Goal: Task Accomplishment & Management: Use online tool/utility

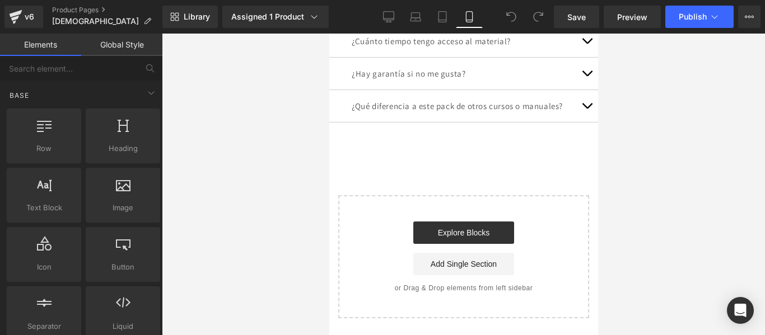
scroll to position [4744, 0]
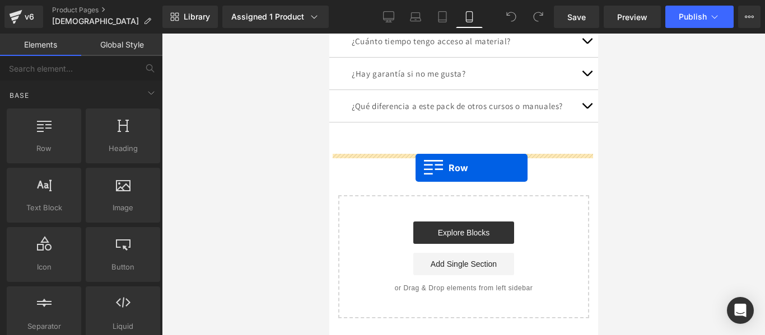
drag, startPoint x: 360, startPoint y: 168, endPoint x: 412, endPoint y: 165, distance: 52.2
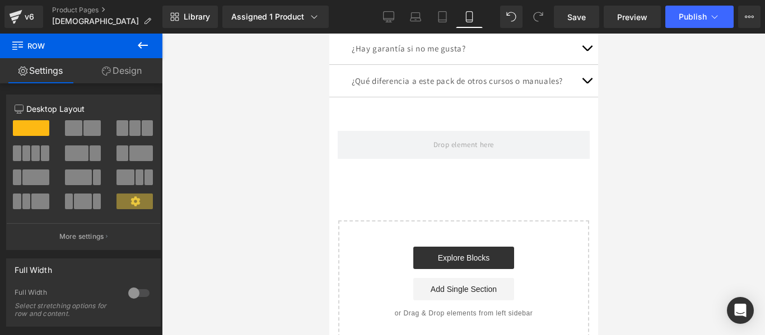
click at [147, 40] on icon at bounding box center [142, 45] width 13 height 13
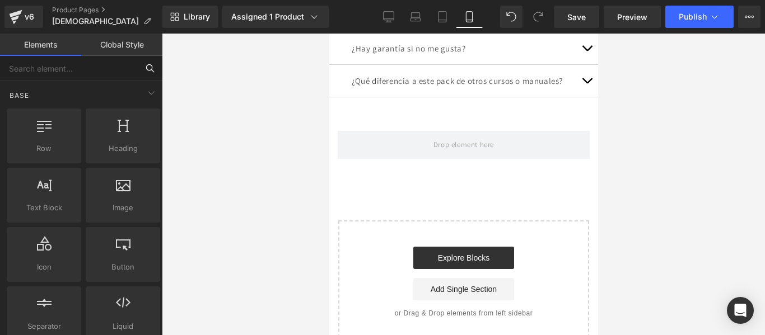
click at [65, 70] on input "text" at bounding box center [69, 68] width 138 height 25
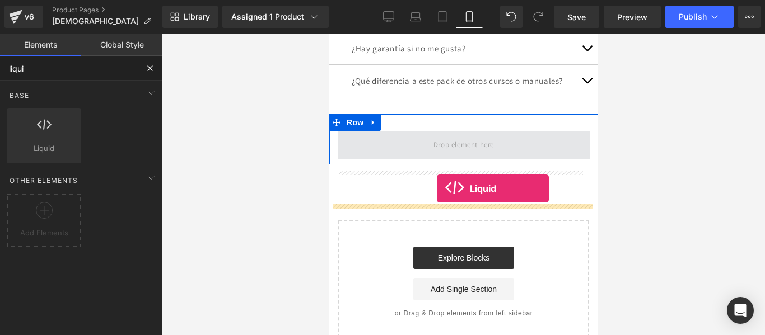
drag, startPoint x: 365, startPoint y: 179, endPoint x: 436, endPoint y: 189, distance: 71.2
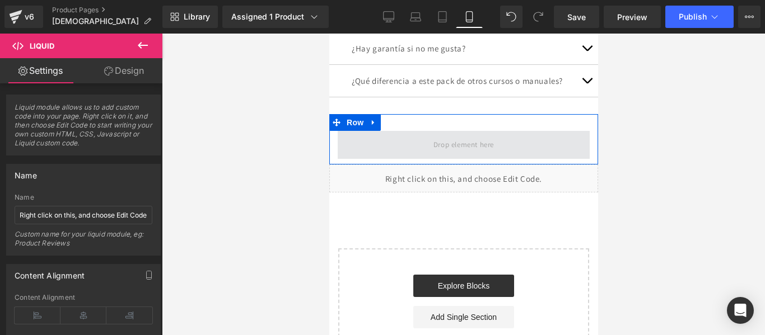
click at [459, 154] on span at bounding box center [463, 144] width 68 height 18
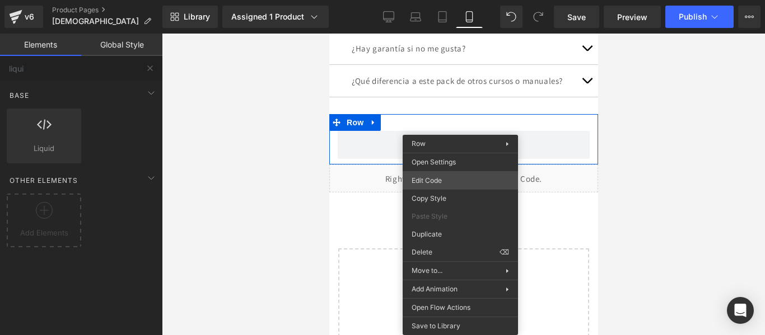
click at [458, 0] on div "Liquid You are previewing how the will restyle your page. You can not edit Elem…" at bounding box center [382, 0] width 765 height 0
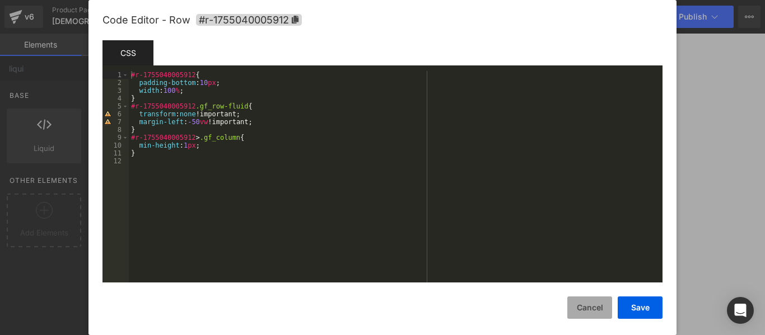
click at [596, 302] on button "Cancel" at bounding box center [589, 308] width 45 height 22
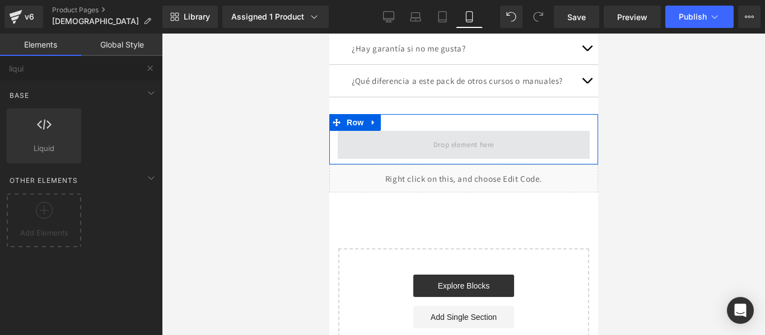
click at [450, 154] on span at bounding box center [463, 144] width 68 height 18
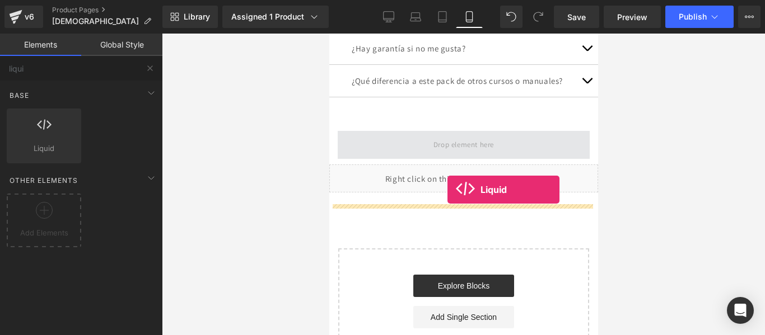
drag, startPoint x: 388, startPoint y: 162, endPoint x: 447, endPoint y: 190, distance: 65.1
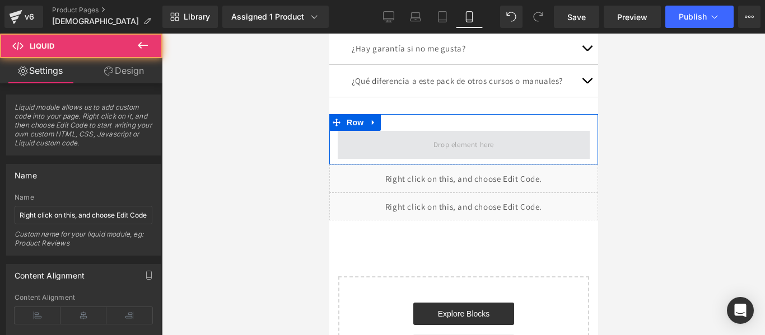
drag, startPoint x: 504, startPoint y: 220, endPoint x: 486, endPoint y: 181, distance: 42.8
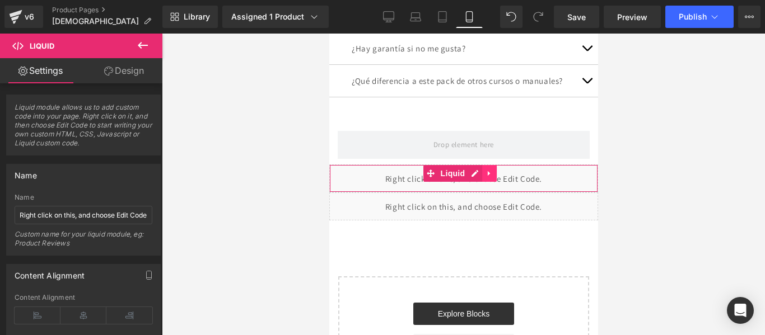
click at [487, 177] on icon at bounding box center [489, 173] width 8 height 8
click at [499, 177] on icon at bounding box center [496, 173] width 8 height 8
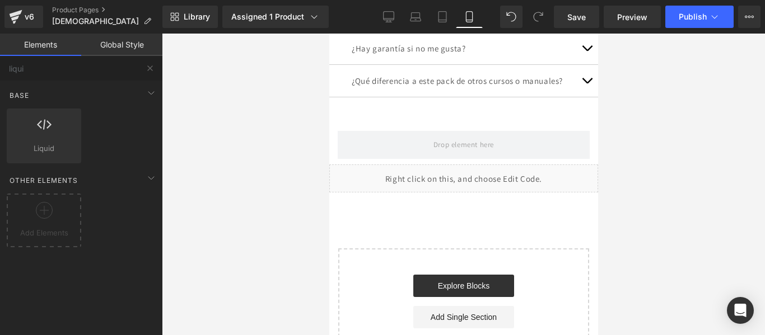
click at [329, 34] on div at bounding box center [329, 34] width 0 height 0
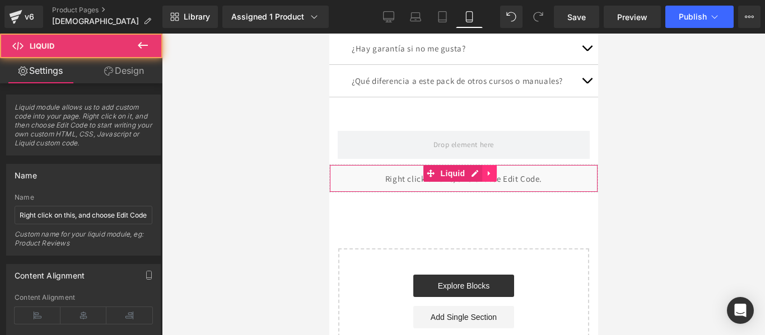
click at [493, 182] on link at bounding box center [488, 173] width 15 height 17
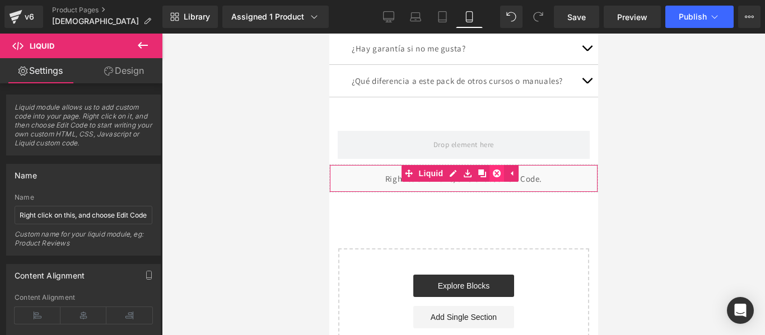
click at [502, 182] on link at bounding box center [496, 173] width 15 height 17
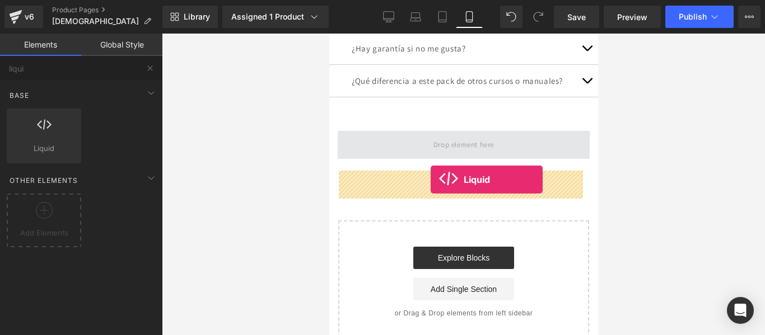
drag, startPoint x: 372, startPoint y: 175, endPoint x: 430, endPoint y: 180, distance: 57.8
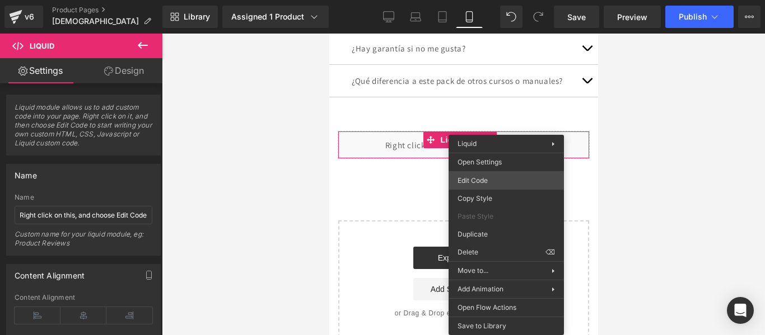
click at [498, 0] on div "Liquid You are previewing how the will restyle your page. You can not edit Elem…" at bounding box center [382, 0] width 765 height 0
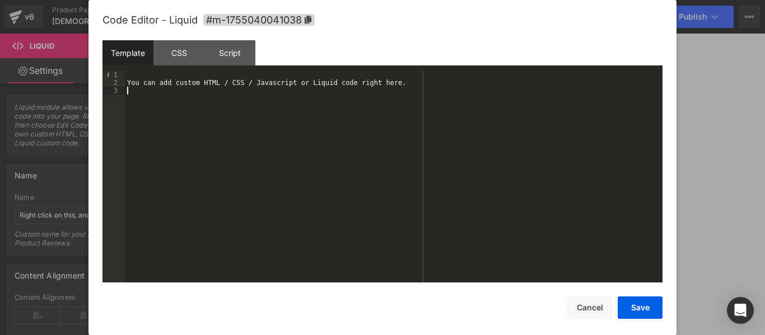
click at [207, 87] on div "You can add custom HTML / CSS / Javascript or Liquid code right here." at bounding box center [393, 184] width 537 height 227
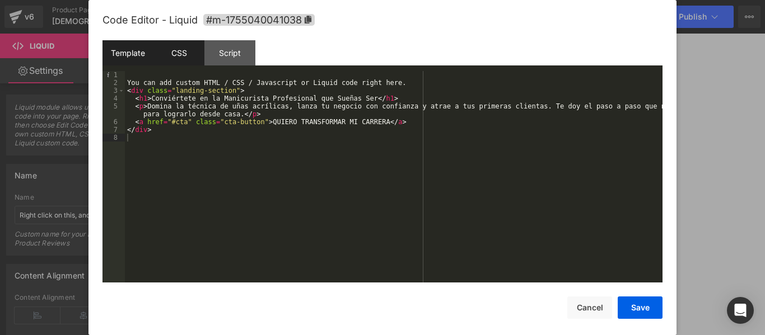
click at [171, 55] on div "CSS" at bounding box center [178, 52] width 51 height 25
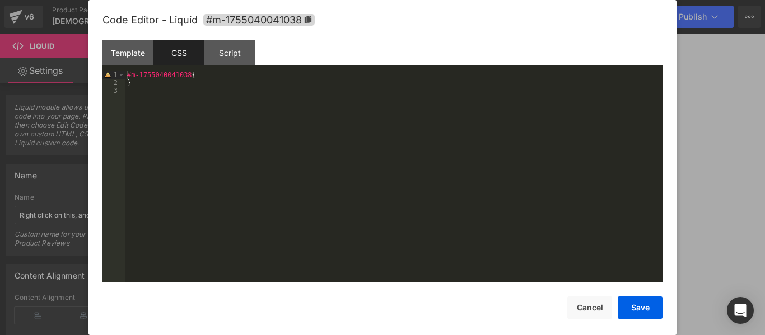
click at [202, 108] on div "#m-1755040041038 { }" at bounding box center [393, 184] width 537 height 227
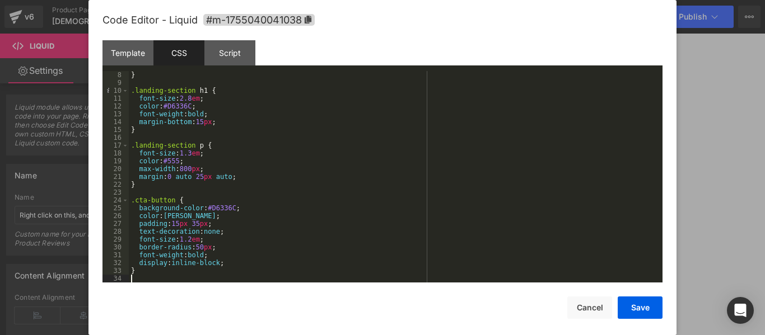
click at [234, 37] on div "Code Editor - Liquid #m-1755040041038" at bounding box center [382, 20] width 560 height 40
click at [238, 53] on div "Script" at bounding box center [229, 52] width 51 height 25
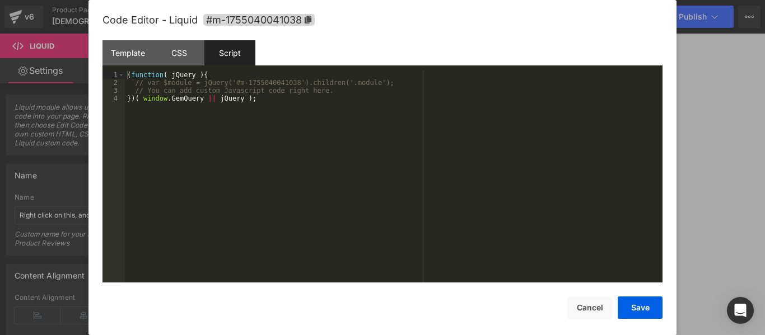
click at [221, 146] on div "( function ( jQuery ) { // var $module = jQuery('#m-1755040041038').children('.…" at bounding box center [393, 184] width 537 height 227
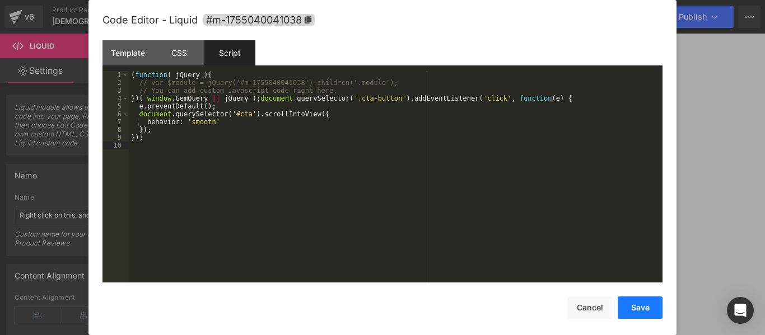
click at [650, 303] on button "Save" at bounding box center [639, 308] width 45 height 22
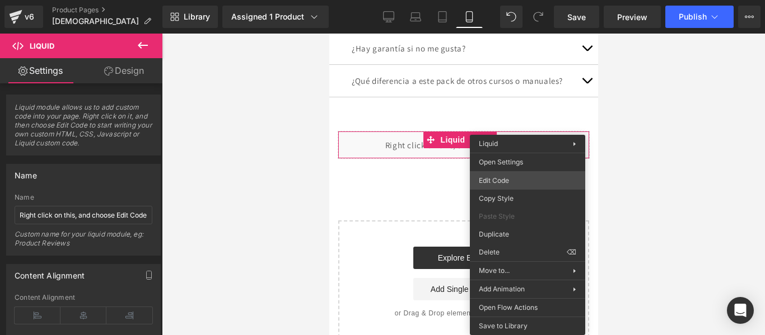
click at [508, 0] on div "Liquid You are previewing how the will restyle your page. You can not edit Elem…" at bounding box center [382, 0] width 765 height 0
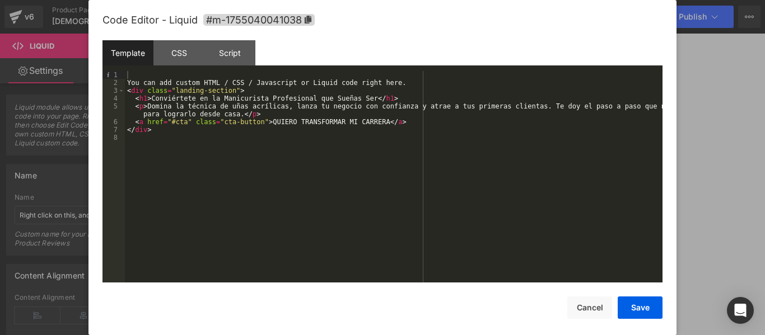
click at [280, 83] on div "You can add custom HTML / CSS / Javascript or Liquid code right here. < div cla…" at bounding box center [393, 184] width 537 height 227
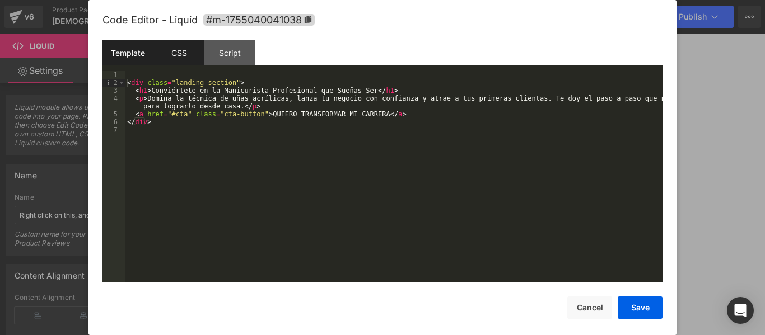
click at [187, 60] on div "CSS" at bounding box center [178, 52] width 51 height 25
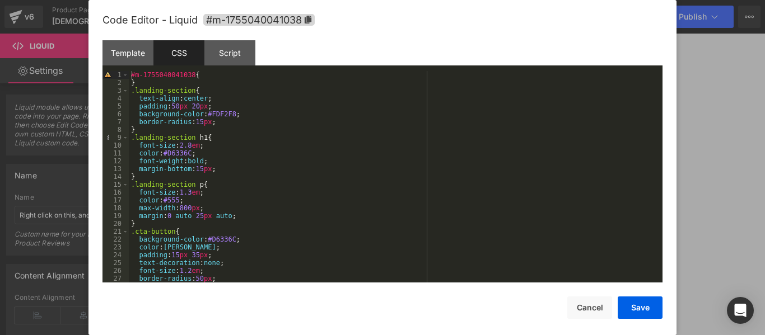
click at [173, 74] on div "#m-1755040041038 { } .landing-section { text-align : center ; padding : 50 px 2…" at bounding box center [393, 184] width 529 height 227
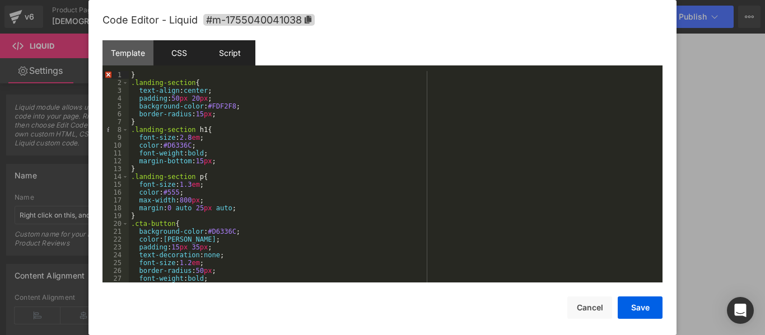
click at [233, 54] on div "Script" at bounding box center [229, 52] width 51 height 25
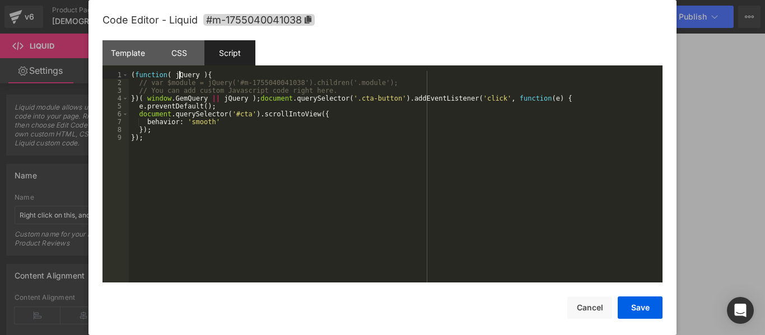
click at [177, 72] on div "( function ( jQuery ) { // var $module = jQuery('#m-1755040041038').children('.…" at bounding box center [395, 184] width 533 height 227
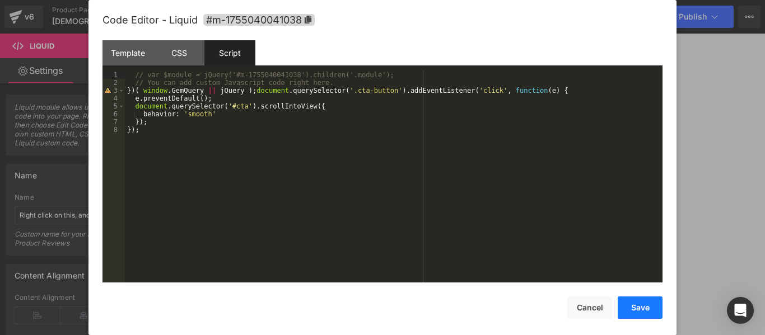
click at [631, 310] on button "Save" at bounding box center [639, 308] width 45 height 22
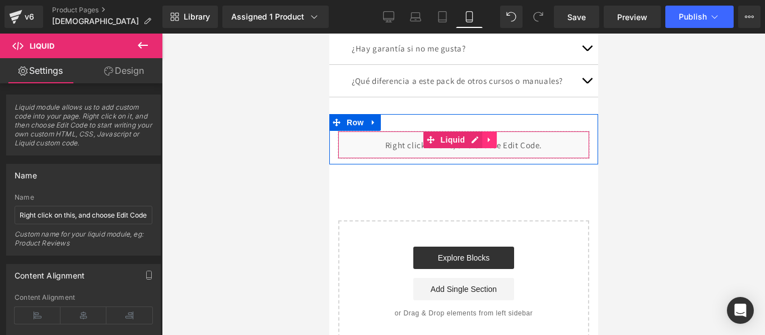
click at [489, 143] on icon at bounding box center [488, 140] width 2 height 5
click at [496, 144] on icon at bounding box center [496, 140] width 8 height 8
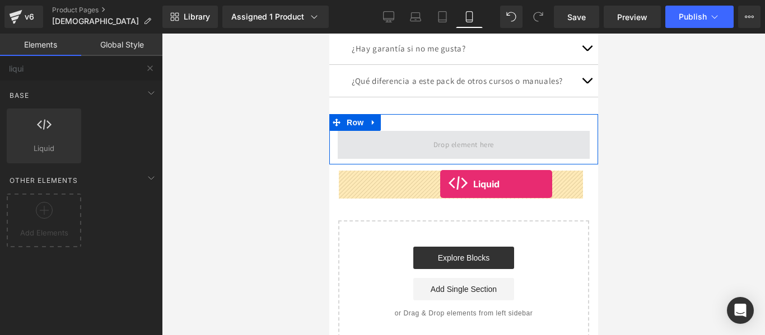
drag, startPoint x: 381, startPoint y: 191, endPoint x: 439, endPoint y: 184, distance: 58.7
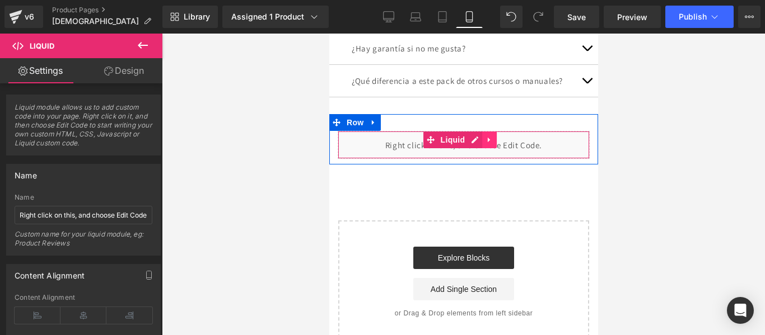
click at [490, 144] on icon at bounding box center [489, 139] width 8 height 8
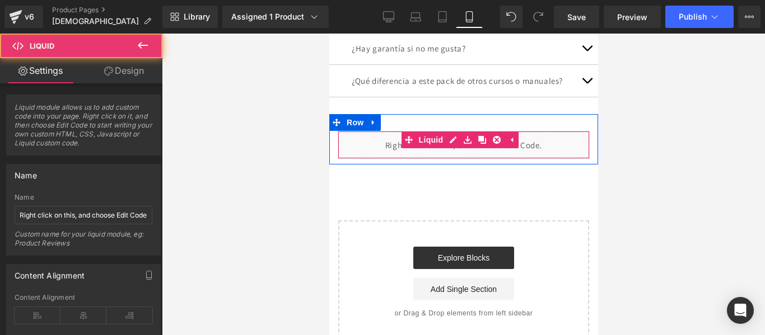
click at [538, 159] on div "Liquid" at bounding box center [463, 145] width 252 height 28
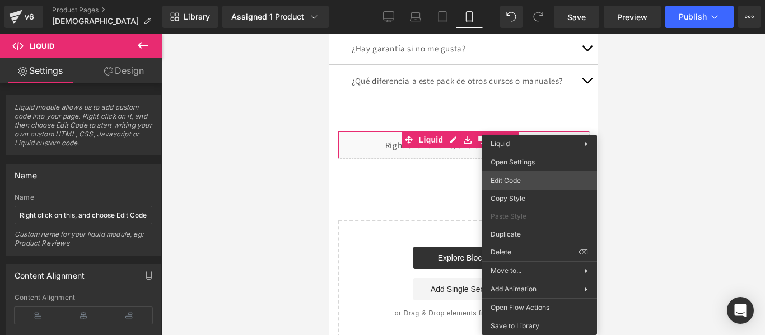
click at [524, 0] on div "Liquid You are previewing how the will restyle your page. You can not edit Elem…" at bounding box center [382, 0] width 765 height 0
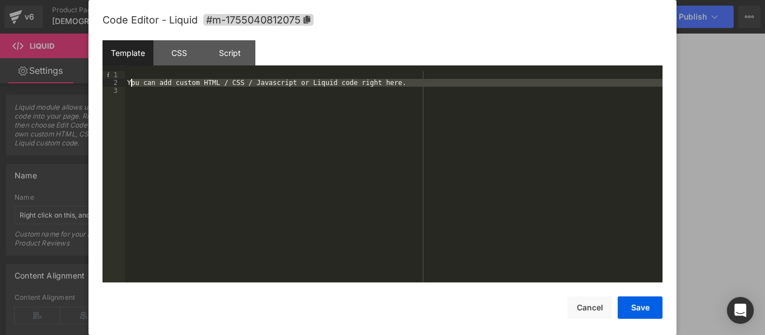
drag, startPoint x: 210, startPoint y: 102, endPoint x: 130, endPoint y: 83, distance: 81.7
click at [130, 83] on div "You can add custom HTML / CSS / Javascript or Liquid code right here." at bounding box center [393, 184] width 537 height 227
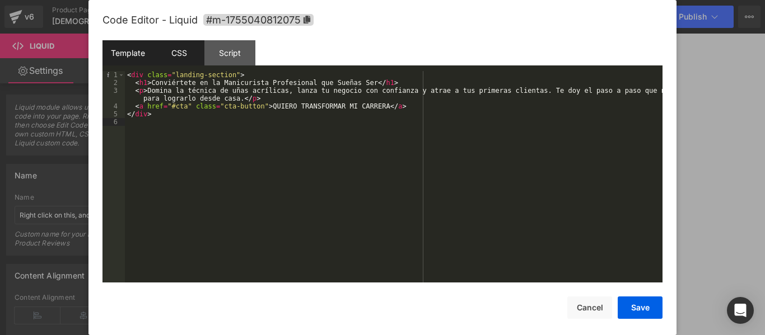
click at [175, 53] on div "CSS" at bounding box center [178, 52] width 51 height 25
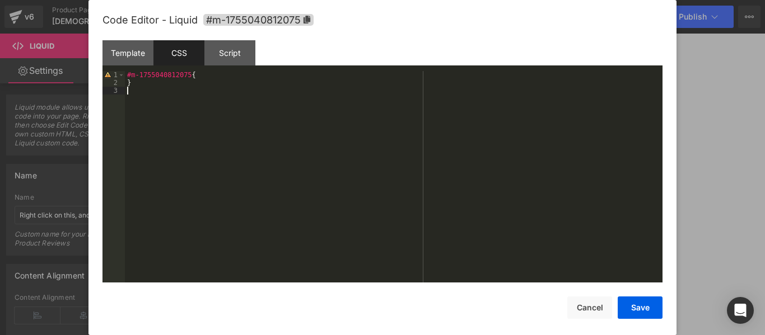
click at [172, 112] on div "#m-1755040812075 { }" at bounding box center [393, 184] width 537 height 227
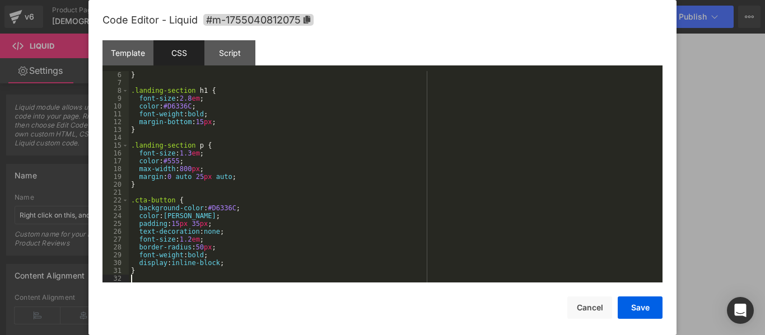
scroll to position [39, 0]
click at [231, 58] on div "Script" at bounding box center [229, 52] width 51 height 25
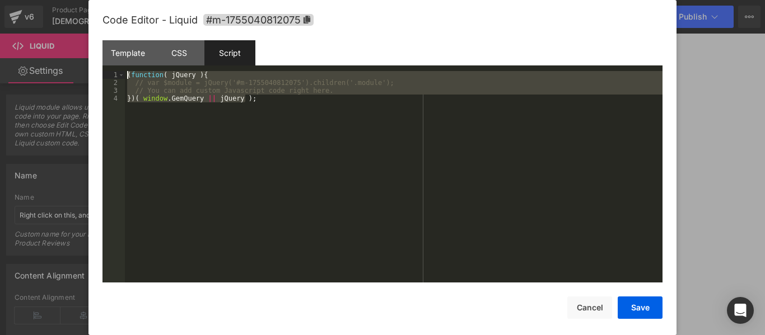
drag, startPoint x: 227, startPoint y: 132, endPoint x: 109, endPoint y: 74, distance: 131.2
click at [109, 74] on pre "1 2 3 4 ( function ( jQuery ) { // var $module = jQuery('#m-1755040812075').chi…" at bounding box center [382, 177] width 560 height 212
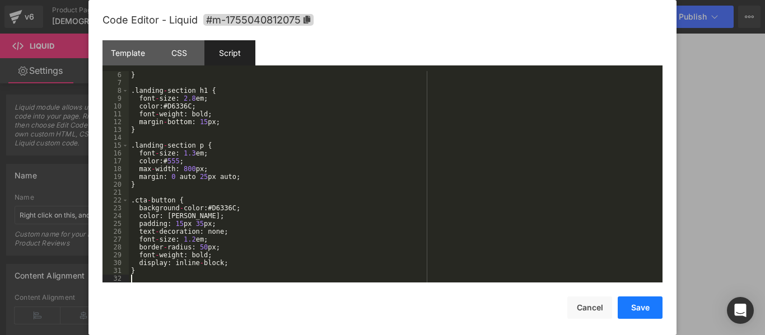
click at [639, 310] on button "Save" at bounding box center [639, 308] width 45 height 22
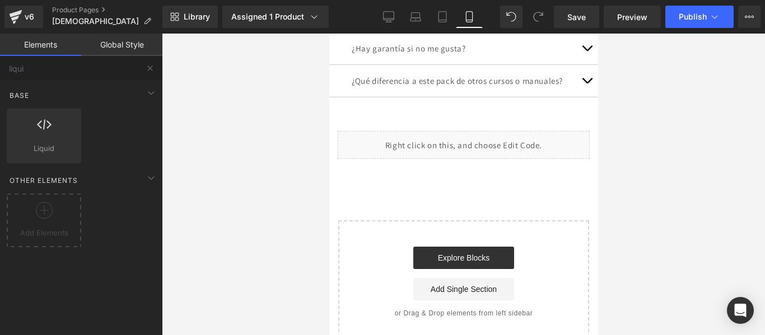
click at [308, 164] on div at bounding box center [463, 185] width 603 height 302
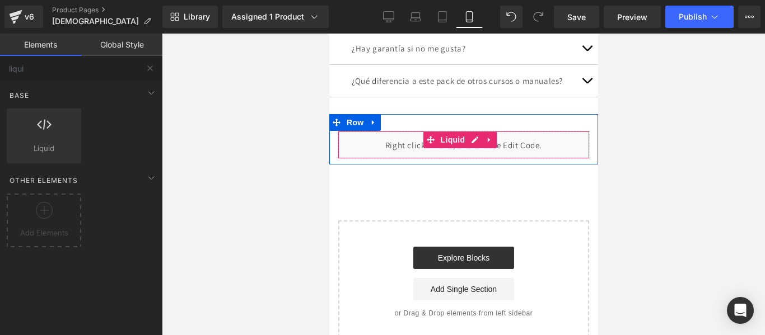
click at [383, 159] on div "Liquid" at bounding box center [463, 145] width 252 height 28
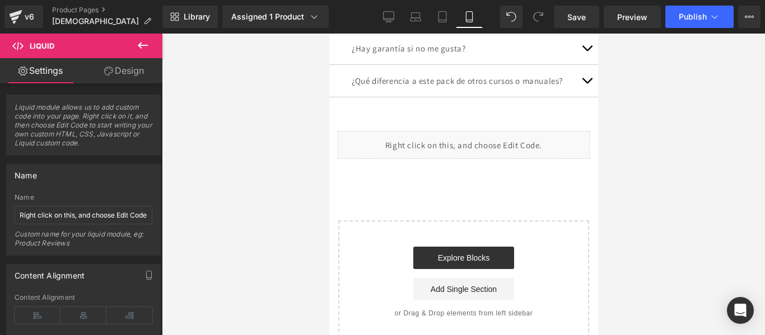
click at [140, 45] on icon at bounding box center [143, 45] width 10 height 7
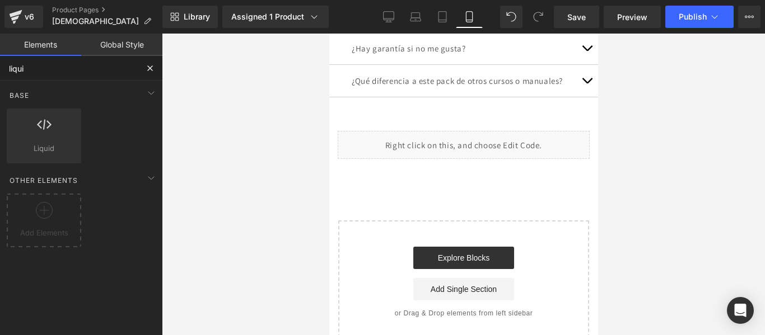
click at [92, 64] on input "liqui" at bounding box center [69, 68] width 138 height 25
type input "l"
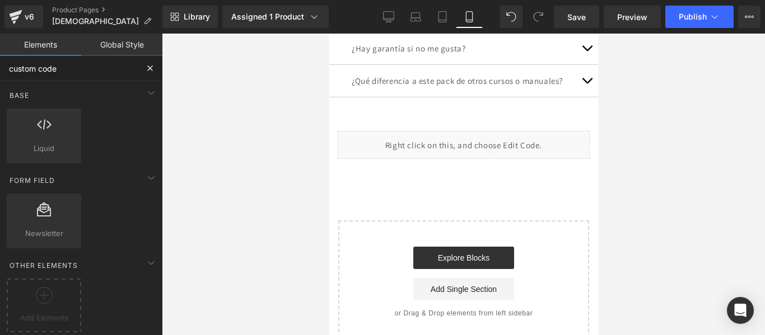
type input "custom code"
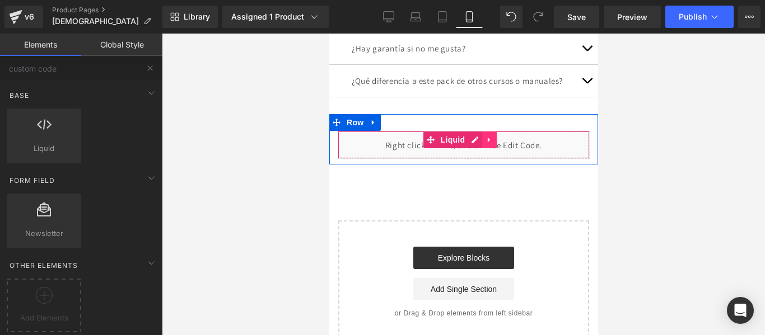
click at [484, 148] on link at bounding box center [488, 140] width 15 height 17
click at [498, 144] on icon at bounding box center [496, 140] width 8 height 8
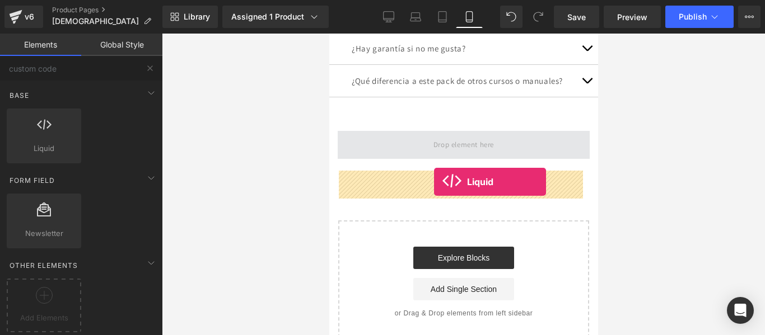
drag, startPoint x: 360, startPoint y: 168, endPoint x: 433, endPoint y: 182, distance: 74.6
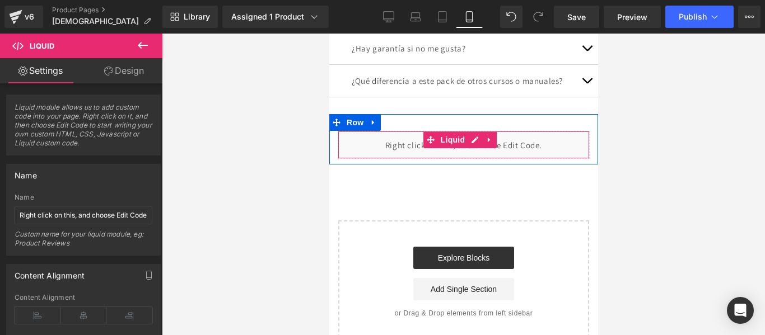
click at [448, 159] on div "Liquid" at bounding box center [463, 145] width 252 height 28
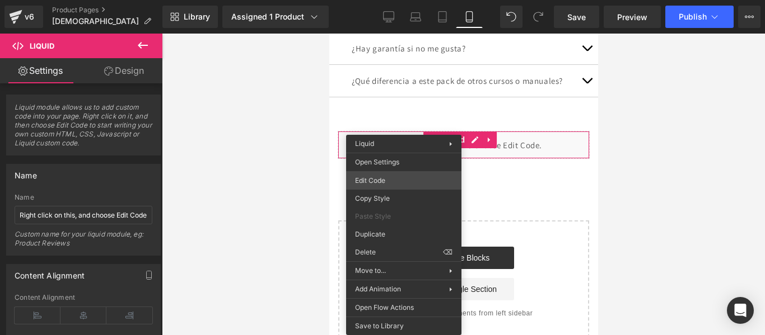
click at [398, 0] on div "Liquid You are previewing how the will restyle your page. You can not edit Elem…" at bounding box center [382, 0] width 765 height 0
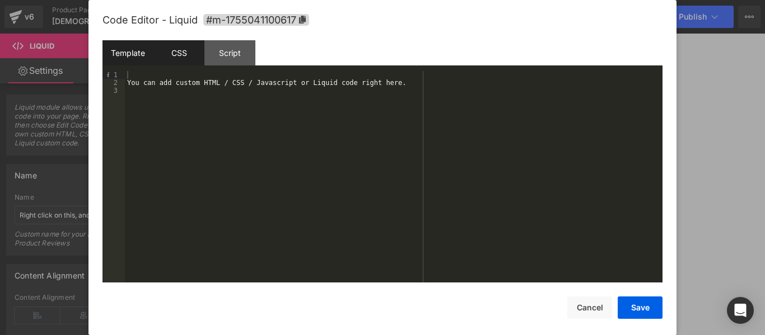
click at [181, 55] on div "CSS" at bounding box center [178, 52] width 51 height 25
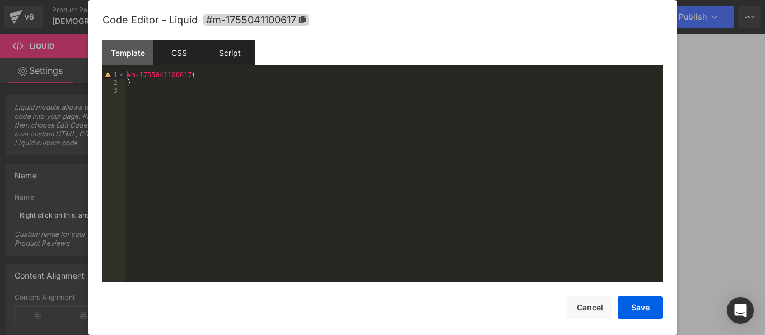
click at [237, 54] on div "Script" at bounding box center [229, 52] width 51 height 25
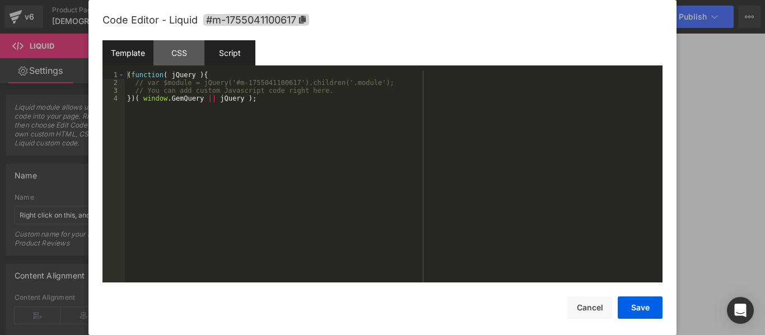
click at [120, 46] on div "Template" at bounding box center [127, 52] width 51 height 25
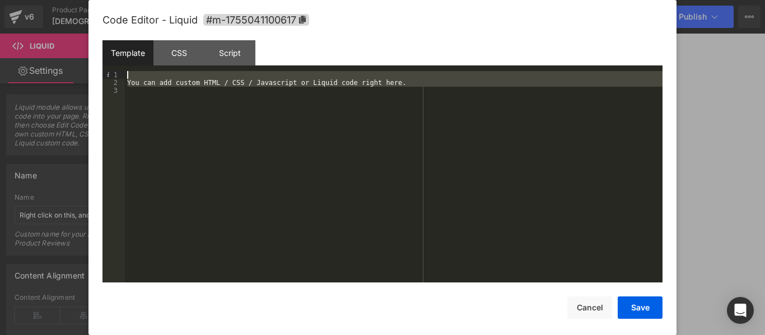
drag, startPoint x: 180, startPoint y: 118, endPoint x: 104, endPoint y: 73, distance: 88.0
click at [104, 73] on pre "1 2 3 You can add custom HTML / CSS / Javascript or Liquid code right here. XXX…" at bounding box center [382, 177] width 560 height 212
drag, startPoint x: 167, startPoint y: 107, endPoint x: 109, endPoint y: 68, distance: 69.9
click at [109, 68] on div "Template CSS Script Data 1 2 3 You can add custom HTML / CSS / Javascript or Li…" at bounding box center [382, 161] width 560 height 242
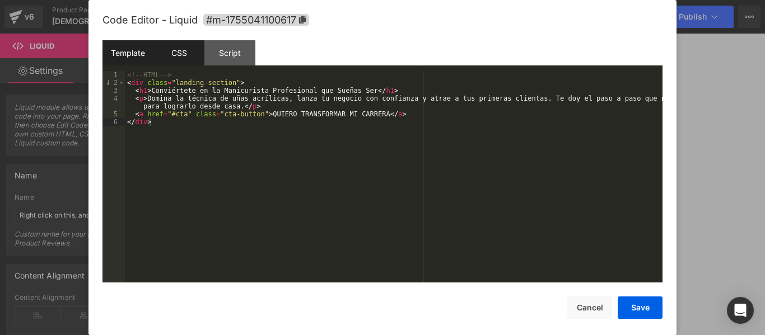
click at [191, 54] on div "CSS" at bounding box center [178, 52] width 51 height 25
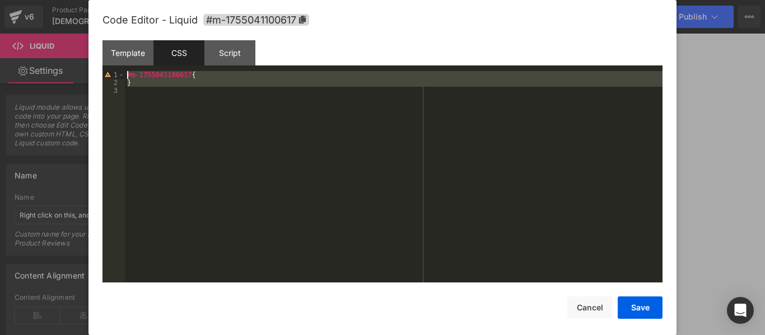
drag, startPoint x: 192, startPoint y: 100, endPoint x: 111, endPoint y: 74, distance: 84.6
click at [111, 74] on pre "1 2 3 #m-1755041100617 { } XXXXXXXXXXXXXXXXXXXXXXXXXXXXXXXXXXXXXXXXXXXXXXXXXX" at bounding box center [382, 177] width 560 height 212
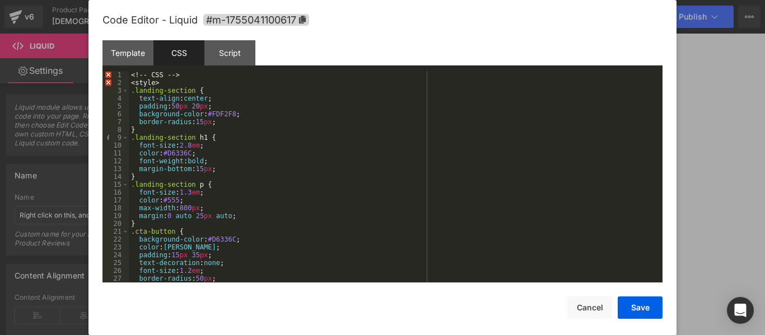
scroll to position [0, 0]
click at [226, 60] on div "Script" at bounding box center [229, 52] width 51 height 25
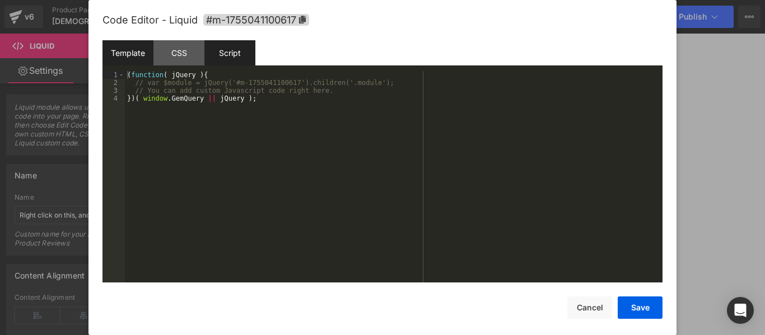
click at [122, 60] on div "Template" at bounding box center [127, 52] width 51 height 25
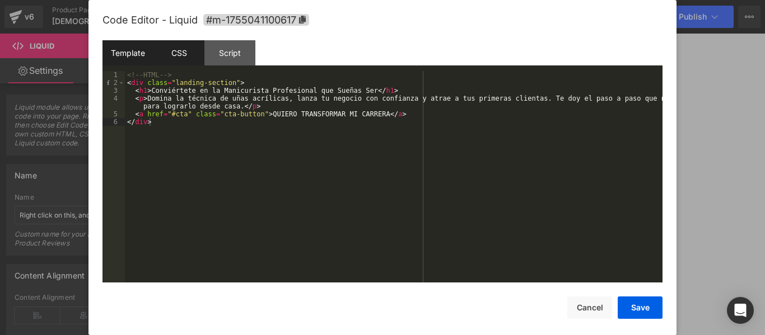
click at [181, 53] on div "CSS" at bounding box center [178, 52] width 51 height 25
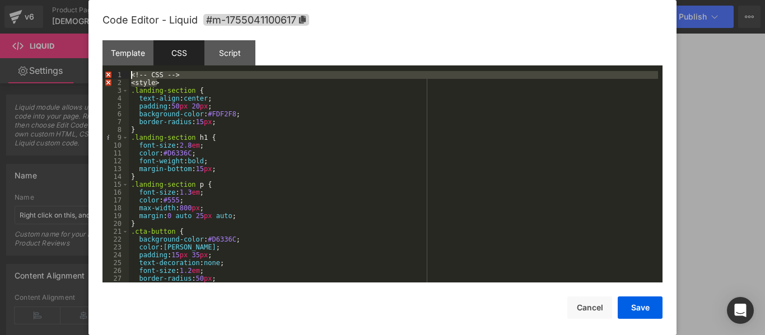
drag, startPoint x: 164, startPoint y: 83, endPoint x: 123, endPoint y: 71, distance: 43.4
click at [123, 71] on div "Template CSS Script Data 1 2 3 4 5 6 <!-- HTML --> < div class = "landing-secti…" at bounding box center [382, 161] width 560 height 242
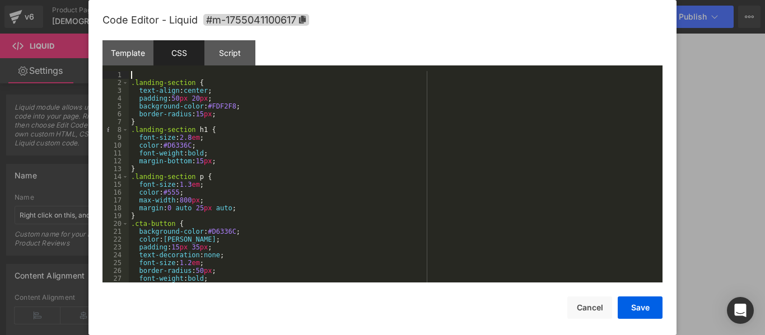
scroll to position [24, 0]
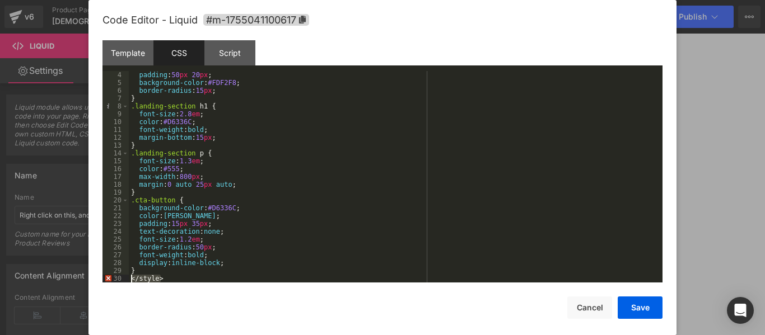
drag, startPoint x: 174, startPoint y: 278, endPoint x: 121, endPoint y: 282, distance: 53.3
click at [121, 282] on pre "4 5 6 7 8 9 10 11 12 13 14 15 16 17 18 19 20 21 22 23 24 25 26 27 28 29 30 padd…" at bounding box center [382, 177] width 560 height 212
click at [239, 53] on div "Script" at bounding box center [229, 52] width 51 height 25
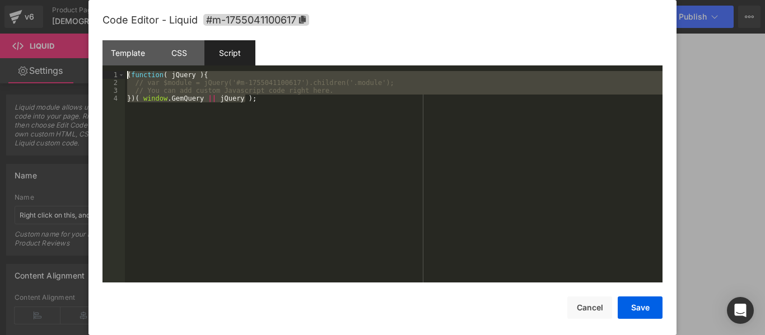
drag, startPoint x: 254, startPoint y: 127, endPoint x: 108, endPoint y: 74, distance: 155.3
click at [108, 74] on pre "1 2 3 4 ( function ( jQuery ) { // var $module = jQuery('#m-1755041100617').chi…" at bounding box center [382, 177] width 560 height 212
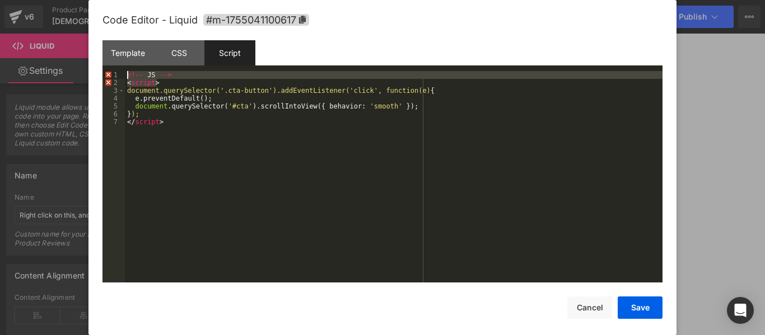
drag, startPoint x: 167, startPoint y: 83, endPoint x: 107, endPoint y: 73, distance: 60.8
click at [107, 73] on pre "1 2 3 4 5 6 7 <!-- JS --> < script > document.querySelector('.cta-button').addE…" at bounding box center [382, 177] width 560 height 212
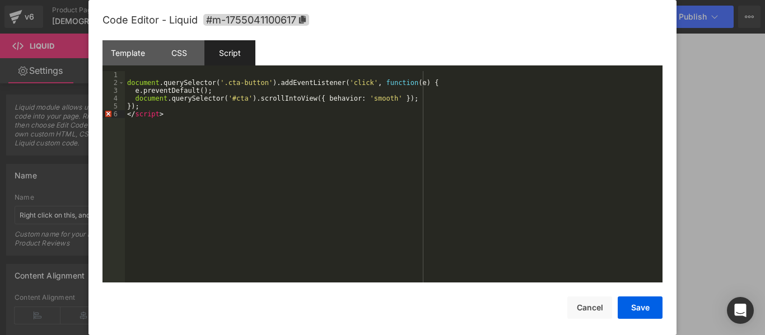
drag, startPoint x: 174, startPoint y: 120, endPoint x: 121, endPoint y: 118, distance: 52.1
click at [121, 118] on pre "1 2 3 4 5 6 document . querySelector ( '.cta-button' ) . addEventListener ( 'cl…" at bounding box center [382, 177] width 560 height 212
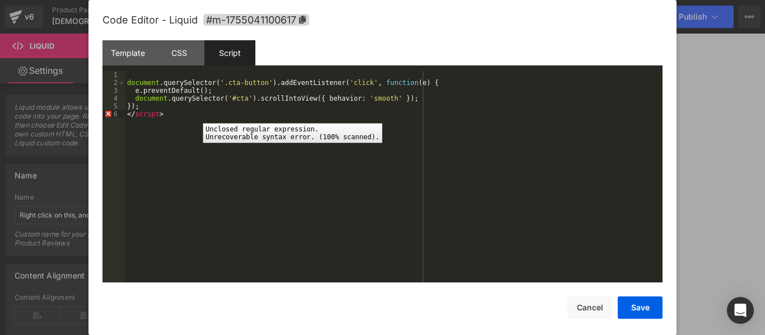
click at [107, 115] on div "6" at bounding box center [113, 114] width 22 height 8
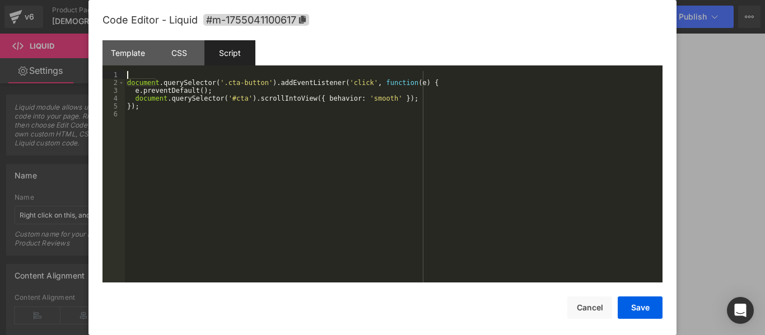
click at [130, 72] on div "document . querySelector ( '.cta-button' ) . addEventListener ( 'click' , funct…" at bounding box center [393, 184] width 537 height 227
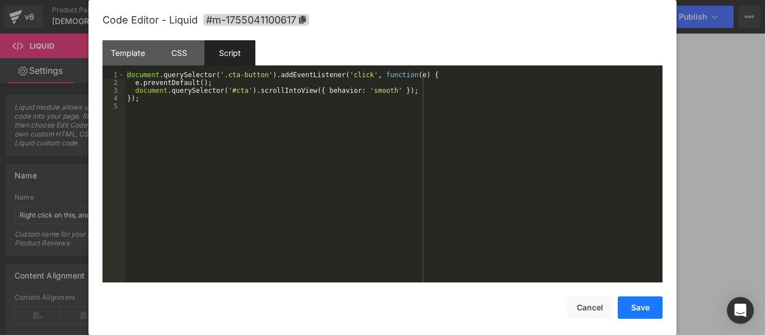
click at [643, 313] on button "Save" at bounding box center [639, 308] width 45 height 22
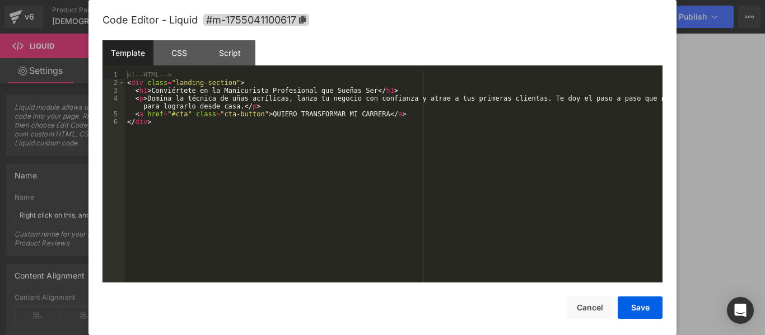
click at [470, 147] on link at bounding box center [472, 139] width 12 height 13
click at [636, 317] on button "Save" at bounding box center [639, 308] width 45 height 22
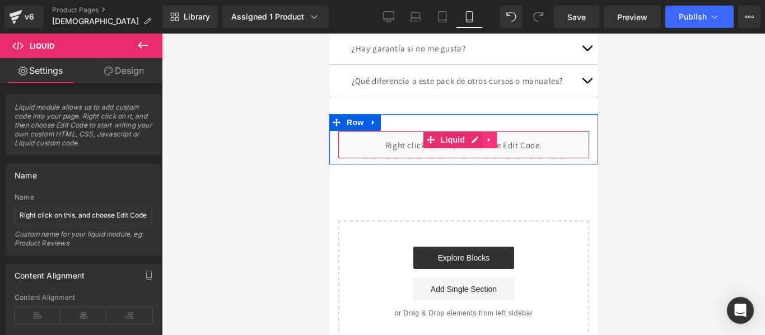
click at [492, 144] on icon at bounding box center [489, 139] width 8 height 8
click at [585, 158] on div at bounding box center [586, 145] width 3 height 27
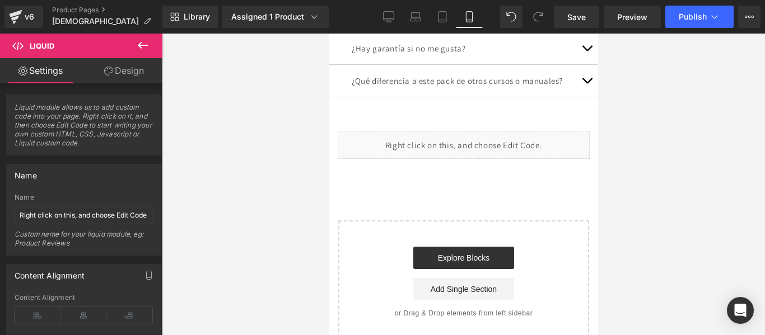
click at [283, 157] on div at bounding box center [463, 185] width 603 height 302
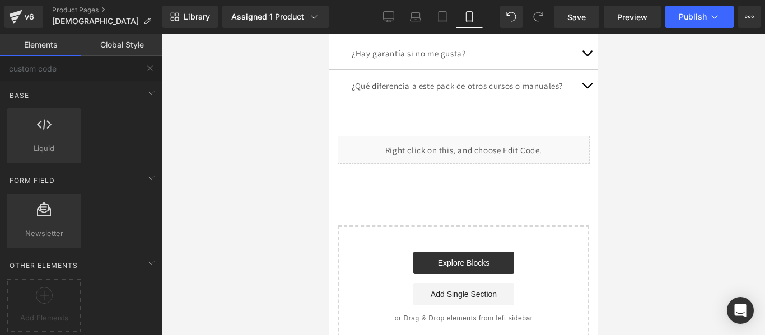
scroll to position [4809, 0]
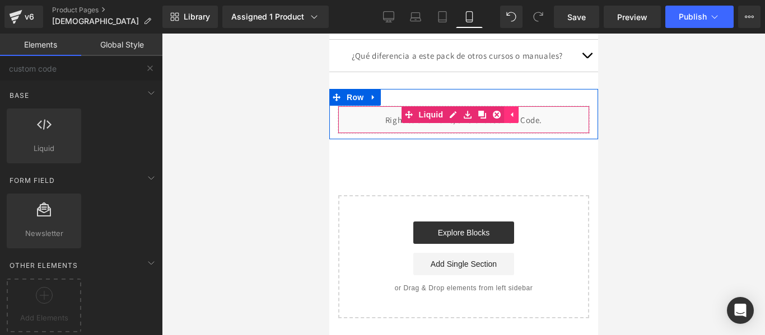
click at [509, 114] on icon at bounding box center [511, 114] width 8 height 8
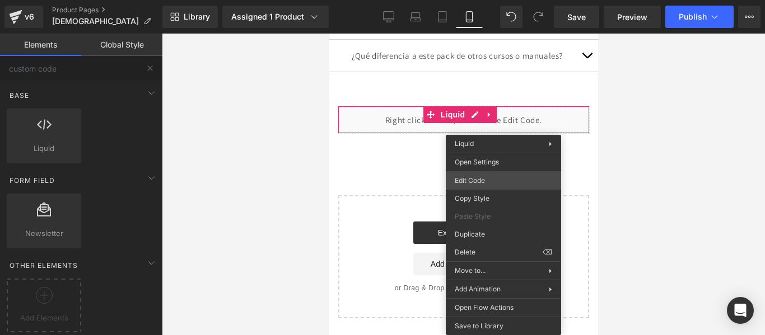
click at [482, 0] on div "Liquid You are previewing how the will restyle your page. You can not edit Elem…" at bounding box center [382, 0] width 765 height 0
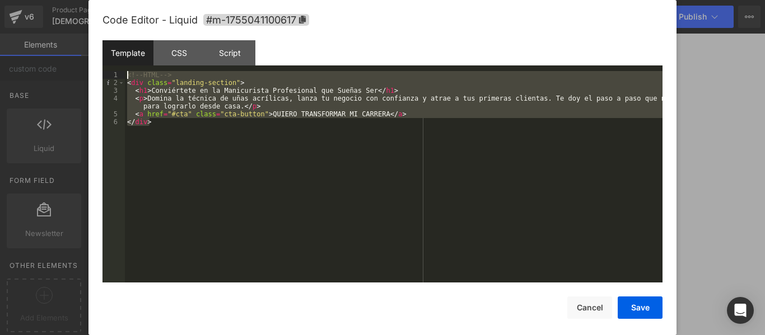
drag, startPoint x: 162, startPoint y: 128, endPoint x: 81, endPoint y: 57, distance: 107.5
click at [81, 57] on body "Liquid You are previewing how the will restyle your page. You can not edit Elem…" at bounding box center [382, 167] width 765 height 335
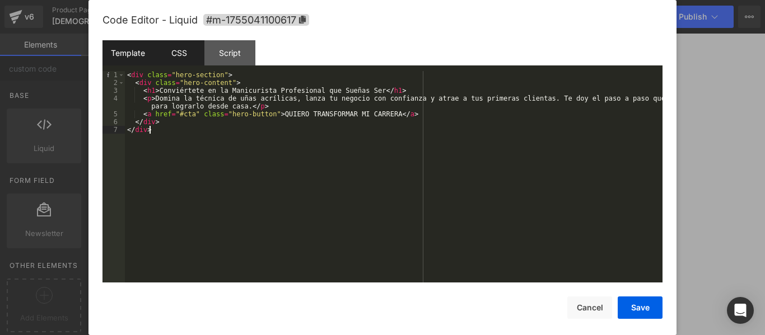
click at [185, 60] on div "CSS" at bounding box center [178, 52] width 51 height 25
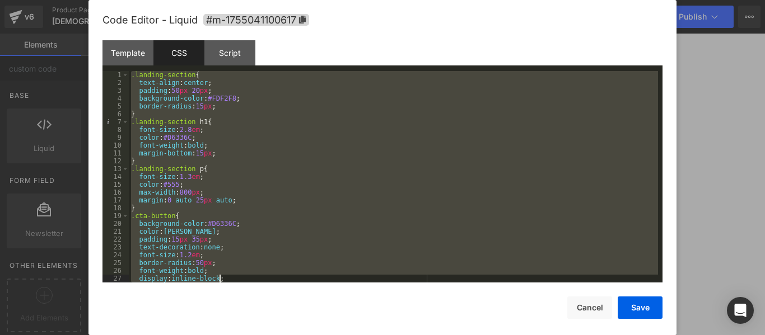
scroll to position [16, 0]
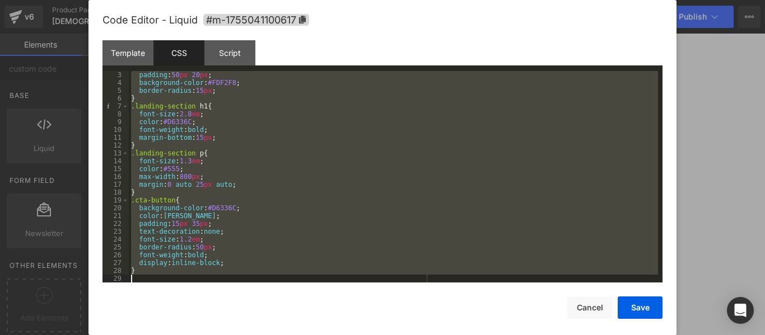
drag, startPoint x: 130, startPoint y: 74, endPoint x: 326, endPoint y: 340, distance: 331.0
click at [326, 335] on html "Liquid You are previewing how the will restyle your page. You can not edit Elem…" at bounding box center [382, 167] width 765 height 335
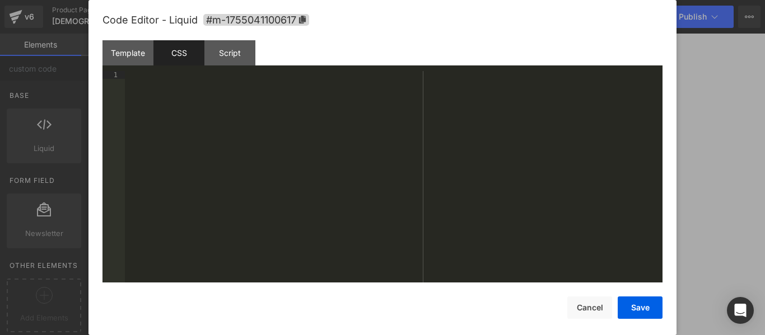
scroll to position [431, 0]
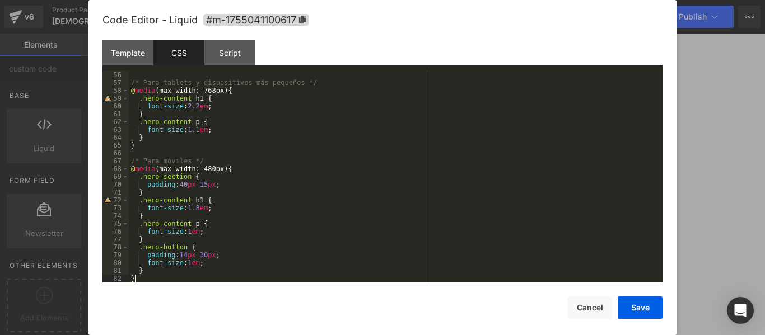
click at [137, 72] on div "/* Para tablets y dispositivos más pequeños */ @ media (max-width: 768px) { .he…" at bounding box center [393, 184] width 529 height 227
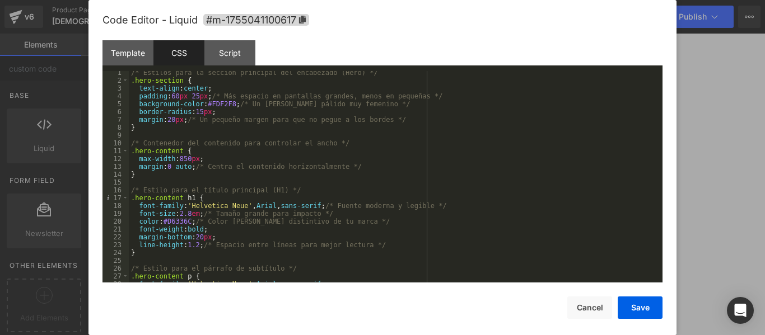
scroll to position [0, 0]
click at [228, 48] on div "Script" at bounding box center [229, 52] width 51 height 25
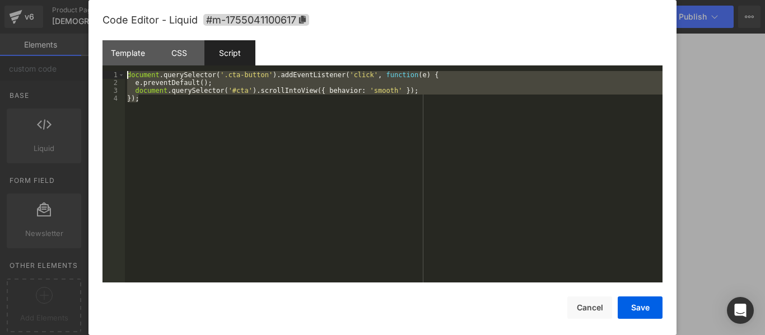
drag, startPoint x: 224, startPoint y: 136, endPoint x: 96, endPoint y: 68, distance: 144.5
click at [96, 68] on div "Code Editor - Liquid #m-1755041100617 Template CSS Script Data 1 2 3 4 5 6 7 < …" at bounding box center [382, 167] width 588 height 335
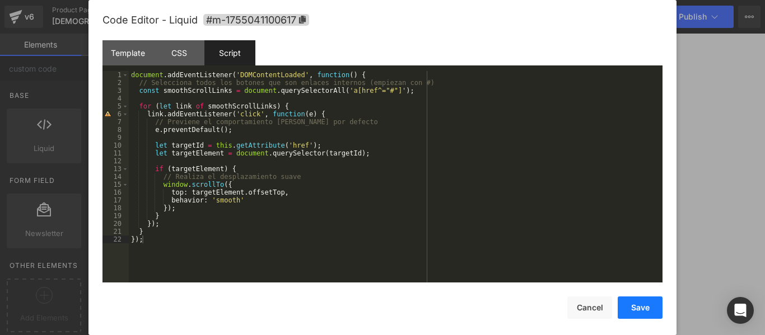
click at [637, 301] on button "Save" at bounding box center [639, 308] width 45 height 22
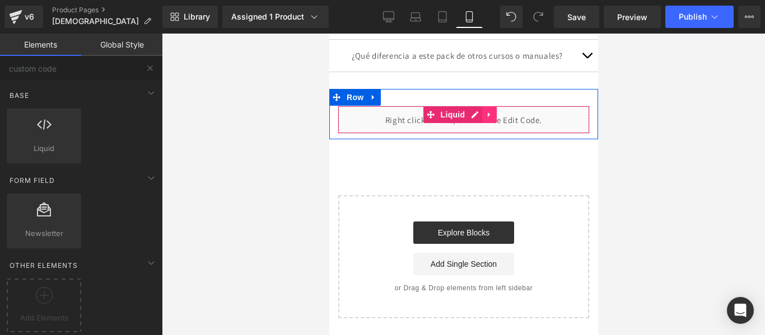
click at [486, 117] on icon at bounding box center [489, 114] width 8 height 8
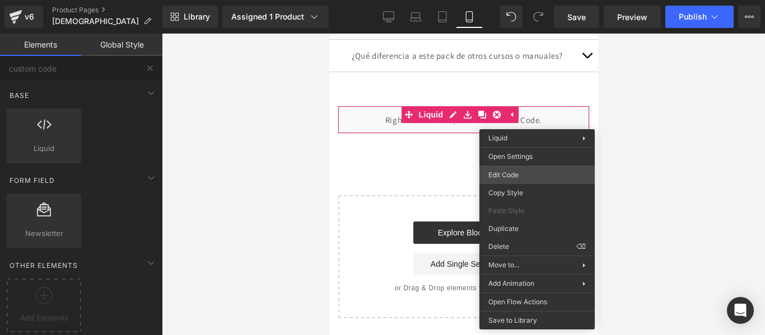
click at [514, 0] on div "Liquid You are previewing how the will restyle your page. You can not edit Elem…" at bounding box center [382, 0] width 765 height 0
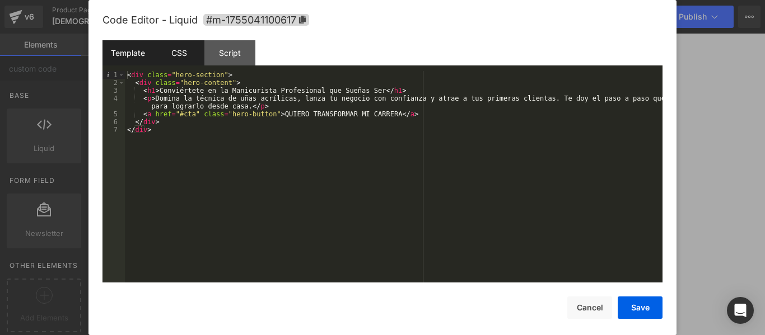
click at [181, 49] on div "CSS" at bounding box center [178, 52] width 51 height 25
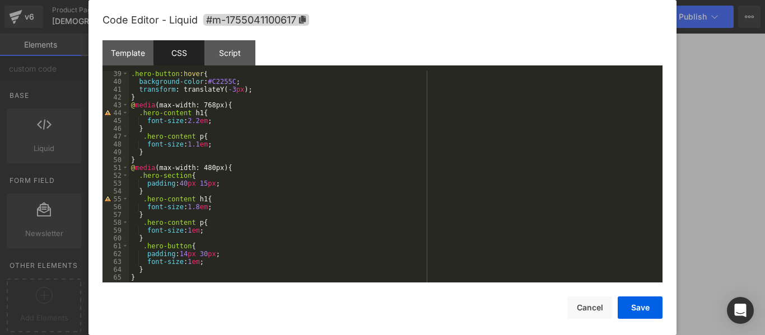
scroll to position [298, 0]
click at [141, 114] on div ".hero-button :hover { background-color : #C2255C ; transform : translateY( -3 p…" at bounding box center [393, 184] width 529 height 227
click at [205, 115] on div ".hero-button :hover { background-color : #C2255C ; transform : translateY( -3 p…" at bounding box center [393, 184] width 529 height 227
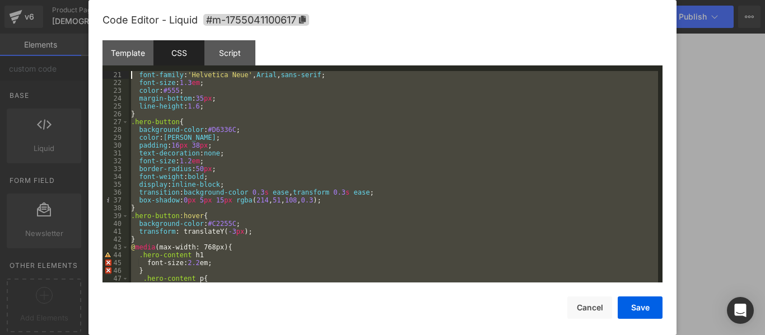
scroll to position [0, 0]
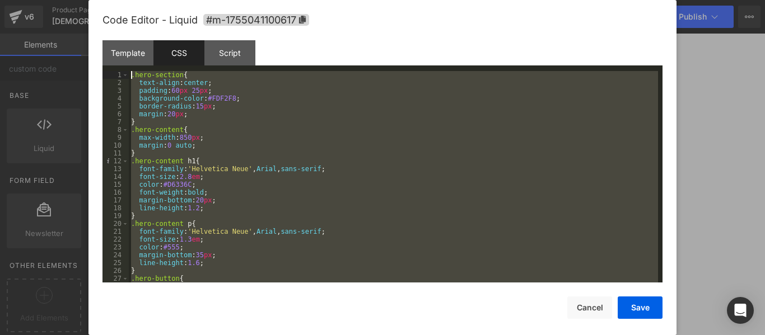
drag, startPoint x: 160, startPoint y: 271, endPoint x: 127, endPoint y: 27, distance: 246.2
click at [127, 27] on div "Code Editor - Liquid #m-1755041100617 Template CSS Script Data 1 2 3 4 5 6 7 < …" at bounding box center [382, 177] width 560 height 355
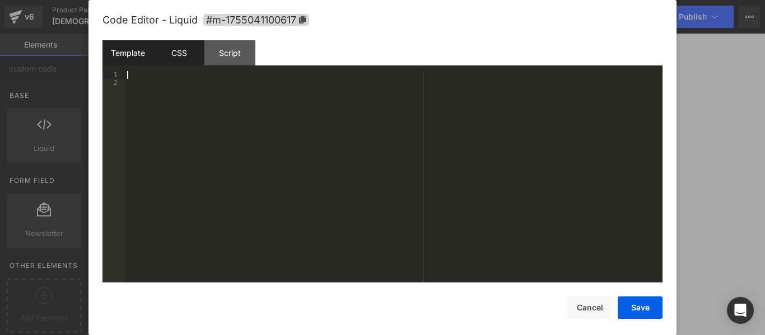
click at [142, 49] on div "Template" at bounding box center [127, 52] width 51 height 25
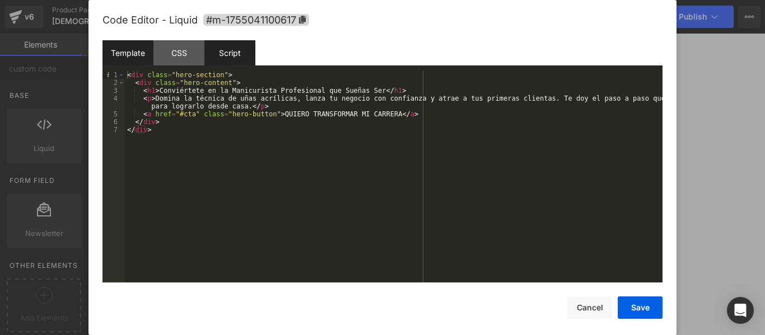
click at [224, 52] on div "Script" at bounding box center [229, 52] width 51 height 25
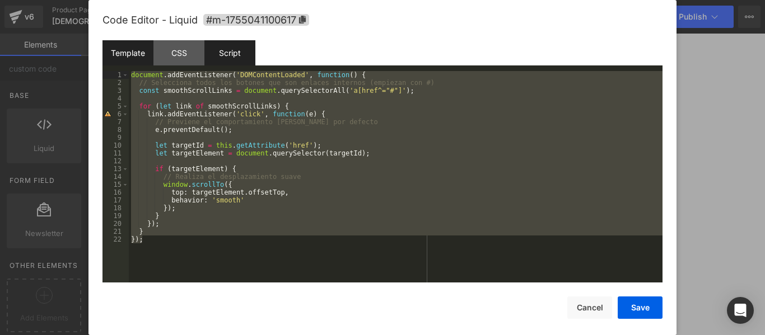
drag, startPoint x: 184, startPoint y: 253, endPoint x: 142, endPoint y: 54, distance: 203.1
click at [142, 54] on div "Template CSS Script Data 1 2 3 4 5 6 7 < div class = "hero-section" > < div cla…" at bounding box center [382, 161] width 560 height 242
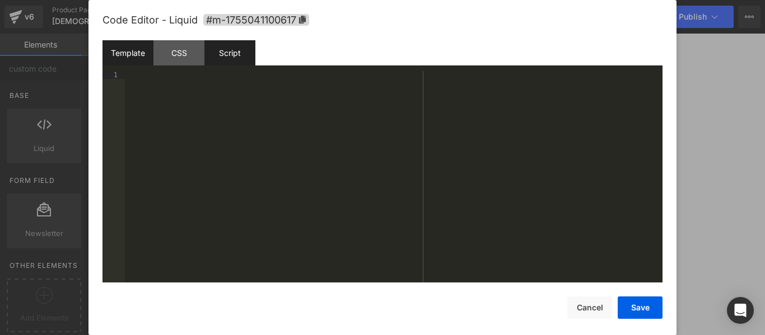
click at [129, 50] on div "Template" at bounding box center [127, 52] width 51 height 25
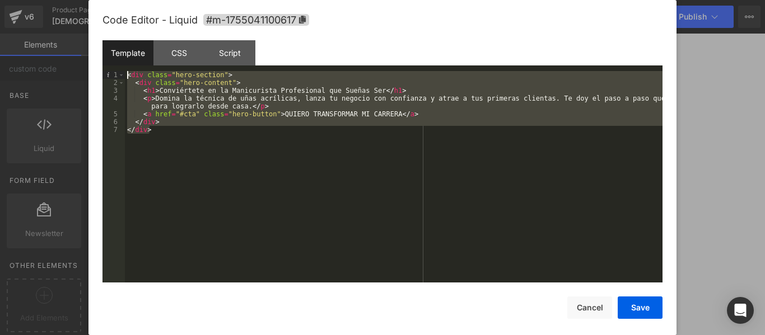
drag, startPoint x: 168, startPoint y: 188, endPoint x: 113, endPoint y: 30, distance: 167.3
click at [113, 30] on div "Code Editor - Liquid #m-1755041100617 Template CSS Script Data 1 2 3 4 5 6 7 < …" at bounding box center [382, 177] width 560 height 355
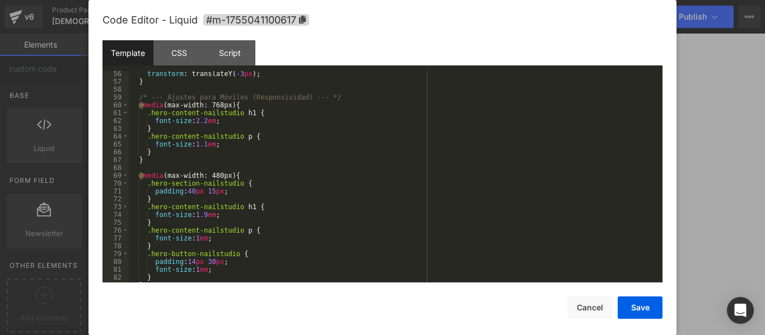
scroll to position [533, 0]
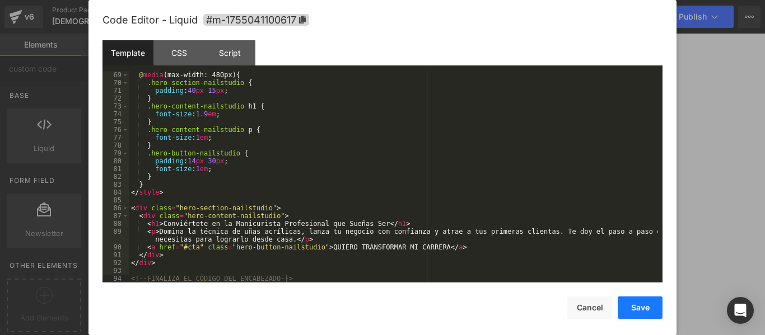
click at [640, 310] on button "Save" at bounding box center [639, 308] width 45 height 22
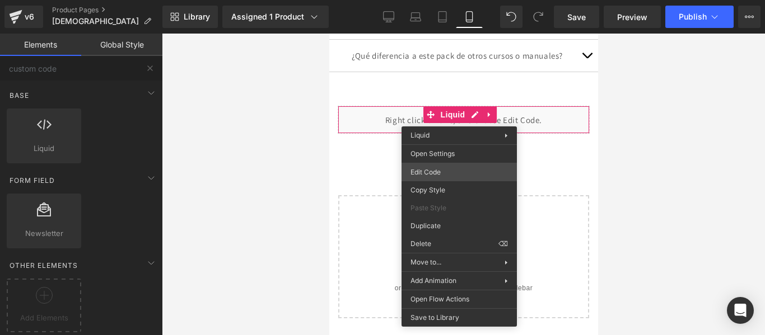
click at [455, 0] on div "Liquid You are previewing how the will restyle your page. You can not edit Elem…" at bounding box center [382, 0] width 765 height 0
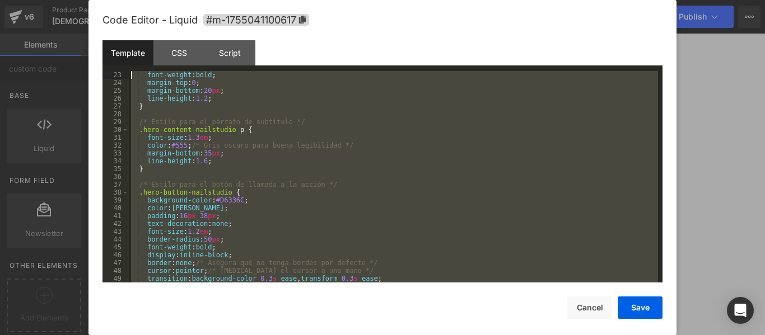
scroll to position [0, 0]
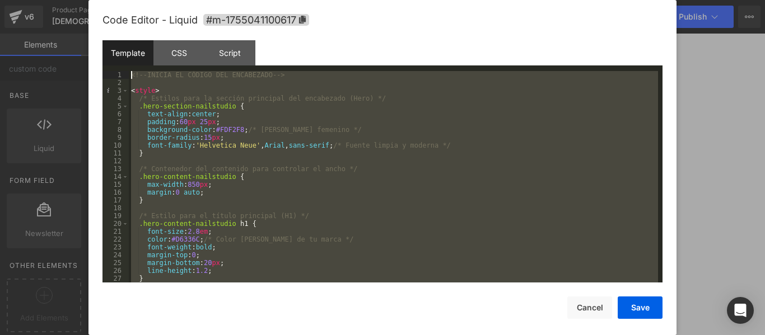
drag, startPoint x: 301, startPoint y: 280, endPoint x: 115, endPoint y: 44, distance: 300.5
click at [115, 44] on div "Template CSS Script Data 1 2 3 4 5 6 7 8 9 10 11 12 13 14 15 16 17 18 19 20 21 …" at bounding box center [382, 161] width 560 height 242
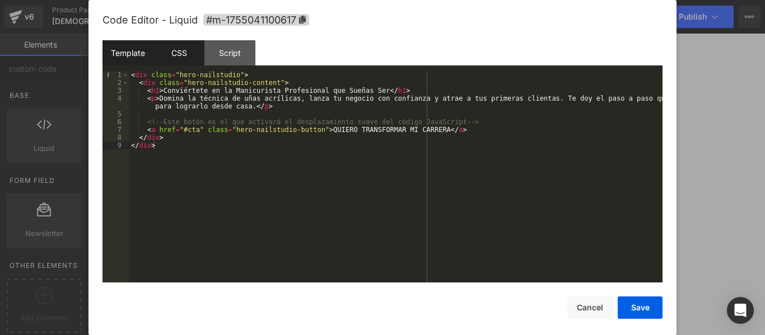
click at [180, 52] on div "CSS" at bounding box center [178, 52] width 51 height 25
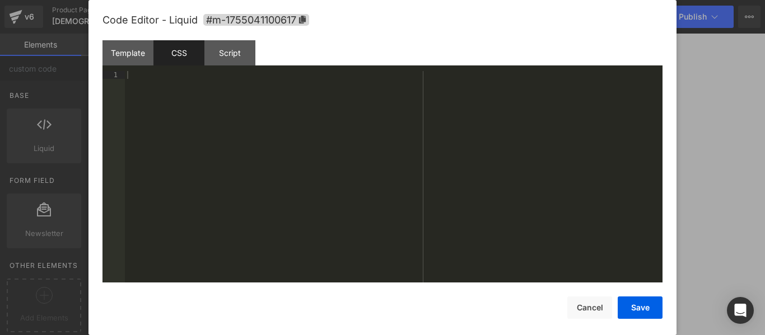
click at [212, 111] on div at bounding box center [393, 184] width 537 height 227
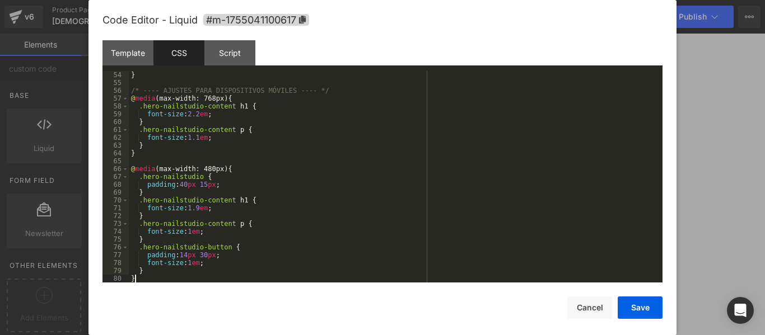
scroll to position [415, 0]
click at [237, 50] on div "Script" at bounding box center [229, 52] width 51 height 25
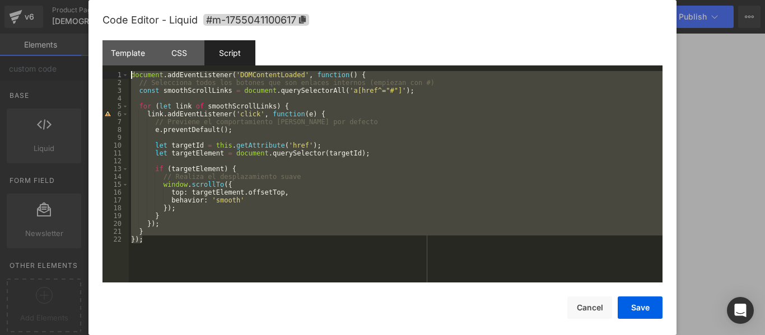
drag, startPoint x: 166, startPoint y: 270, endPoint x: 158, endPoint y: 35, distance: 235.7
click at [158, 35] on div "Code Editor - Liquid #m-1755041100617 Template CSS Script Data 1 2 3 4 5 6 7 8 …" at bounding box center [382, 177] width 560 height 355
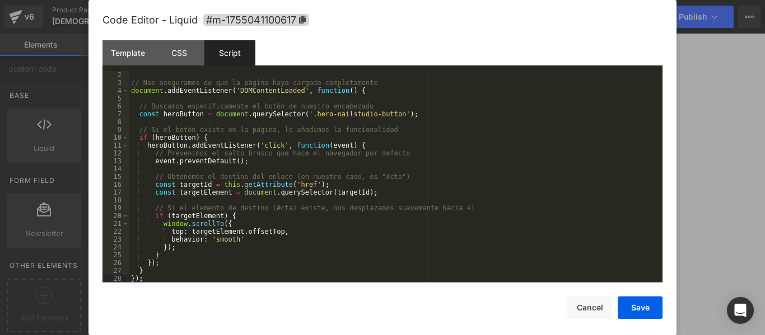
scroll to position [0, 0]
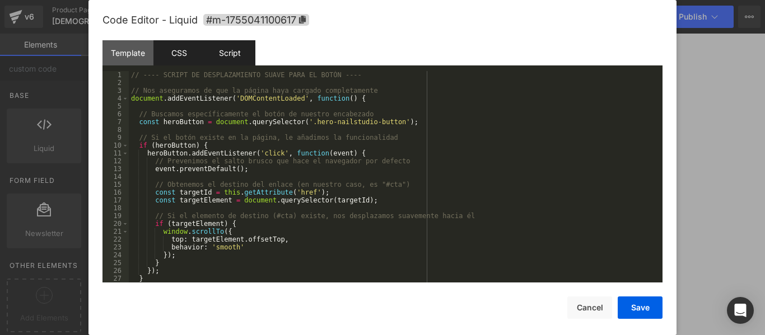
click at [193, 60] on div "CSS" at bounding box center [178, 52] width 51 height 25
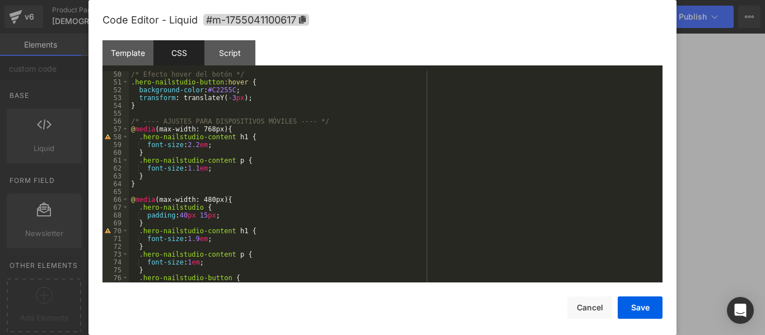
scroll to position [415, 0]
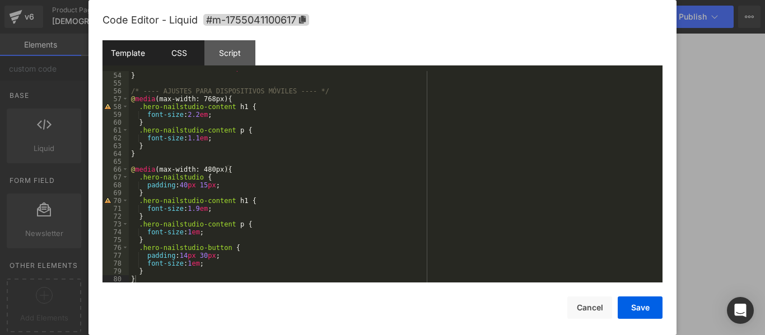
click at [142, 58] on div "Template" at bounding box center [127, 52] width 51 height 25
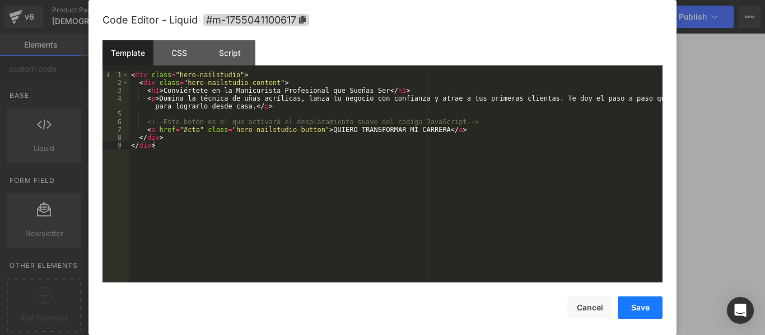
click at [647, 307] on button "Save" at bounding box center [639, 308] width 45 height 22
drag, startPoint x: 143, startPoint y: 85, endPoint x: 166, endPoint y: 42, distance: 49.1
click at [166, 42] on div "CSS" at bounding box center [178, 52] width 51 height 25
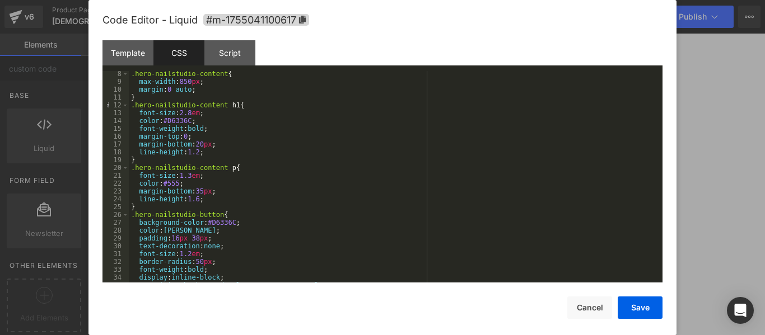
scroll to position [0, 0]
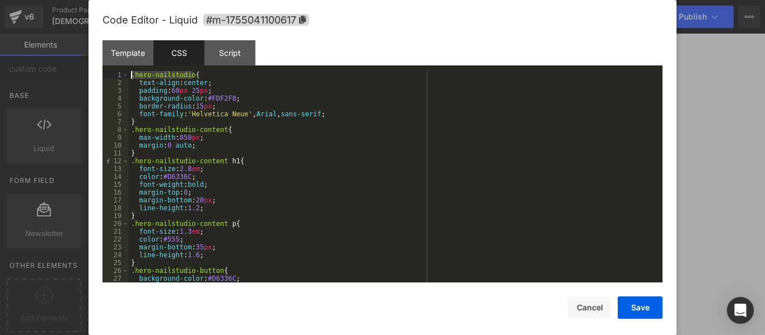
drag, startPoint x: 210, startPoint y: 76, endPoint x: 93, endPoint y: 77, distance: 117.0
click at [93, 77] on div "Code Editor - Liquid #m-1755041100617 Template CSS Script Data 1 2 3 4 5 6 7 8 …" at bounding box center [382, 167] width 588 height 335
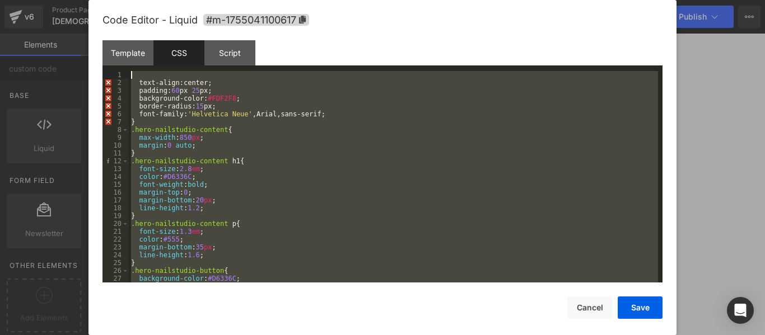
drag, startPoint x: 173, startPoint y: 280, endPoint x: 189, endPoint y: -15, distance: 295.4
click at [189, 0] on html "Liquid You are previewing how the will restyle your page. You can not edit Elem…" at bounding box center [382, 167] width 765 height 335
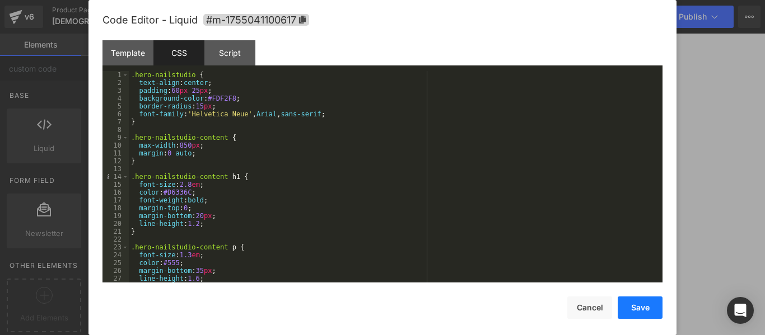
click at [635, 303] on button "Save" at bounding box center [639, 308] width 45 height 22
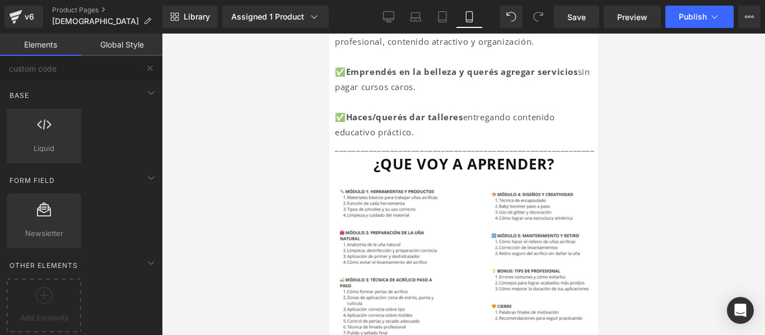
scroll to position [895, 0]
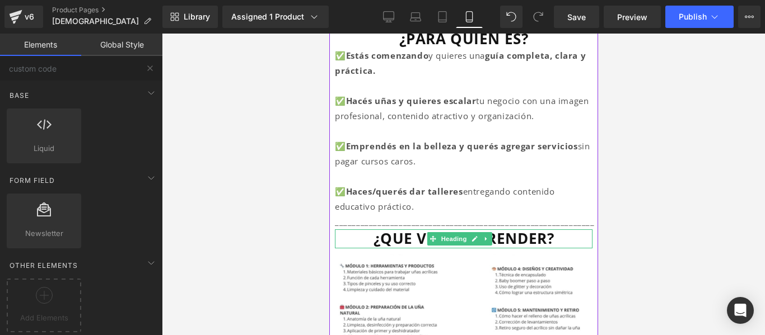
click at [526, 230] on font "¿QUE VOY A APRENDER?" at bounding box center [463, 238] width 181 height 20
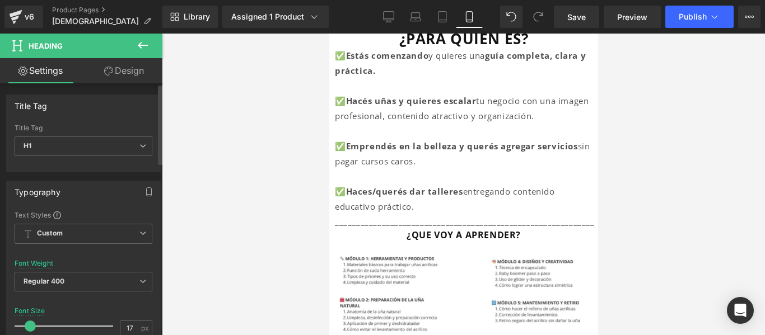
type input "18"
drag, startPoint x: 41, startPoint y: 324, endPoint x: 34, endPoint y: 324, distance: 7.3
click at [34, 324] on span at bounding box center [31, 326] width 11 height 11
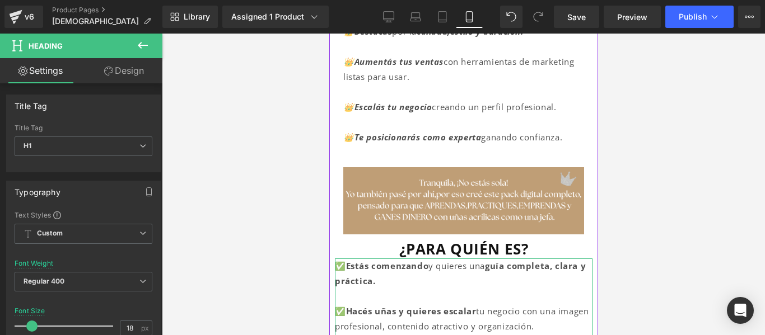
scroll to position [684, 0]
click at [421, 240] on font "¿PARA QUIÉN ES?" at bounding box center [462, 250] width 129 height 20
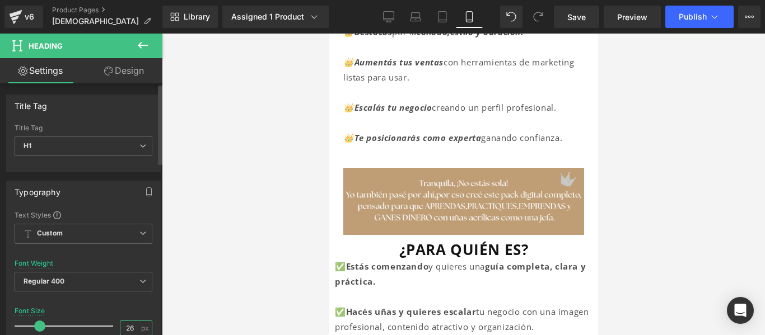
click at [125, 328] on input "26" at bounding box center [130, 328] width 20 height 14
type input "18"
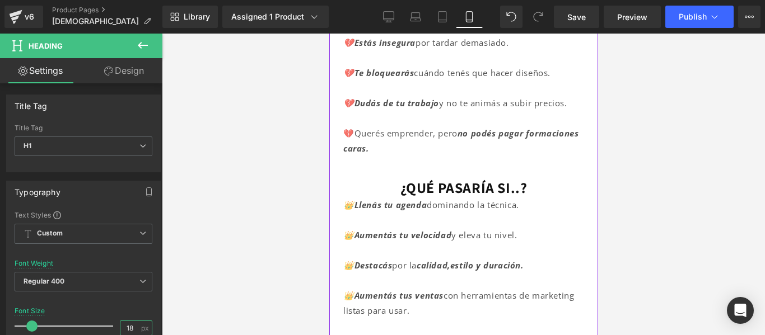
scroll to position [451, 0]
click at [452, 179] on div "¿QUÉ PASARÍA SI..? Heading" at bounding box center [463, 188] width 241 height 19
click at [452, 179] on font "¿QUÉ PASARÍA SI..?" at bounding box center [463, 188] width 127 height 19
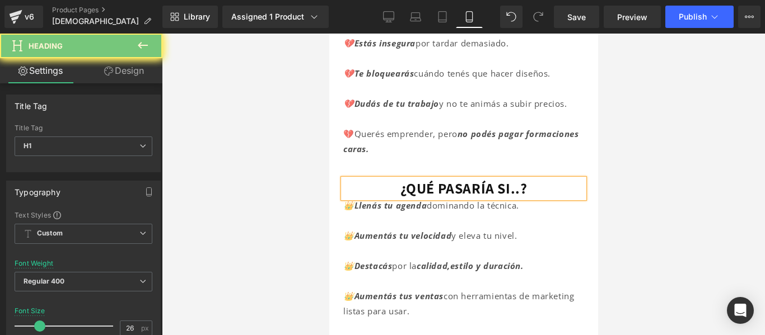
click at [125, 321] on div "26 px" at bounding box center [136, 328] width 32 height 15
click at [128, 325] on input "26" at bounding box center [130, 328] width 20 height 14
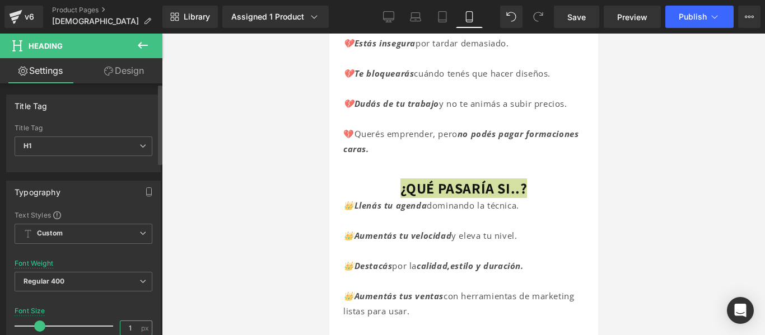
type input "18"
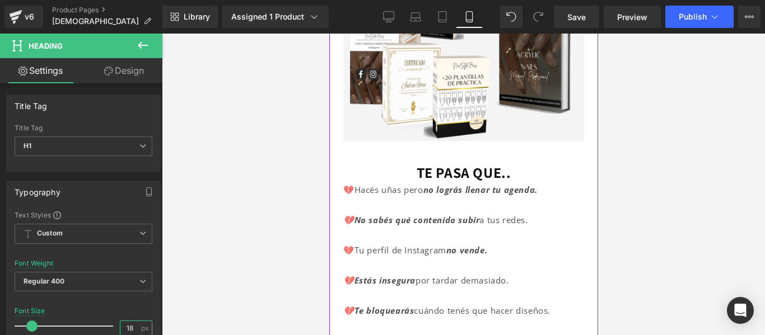
scroll to position [213, 0]
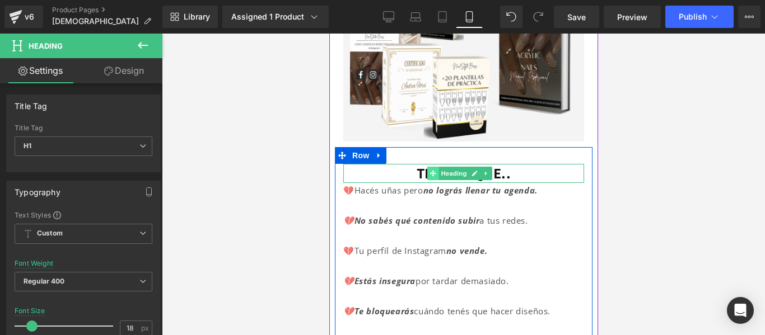
click at [430, 170] on icon at bounding box center [432, 173] width 6 height 7
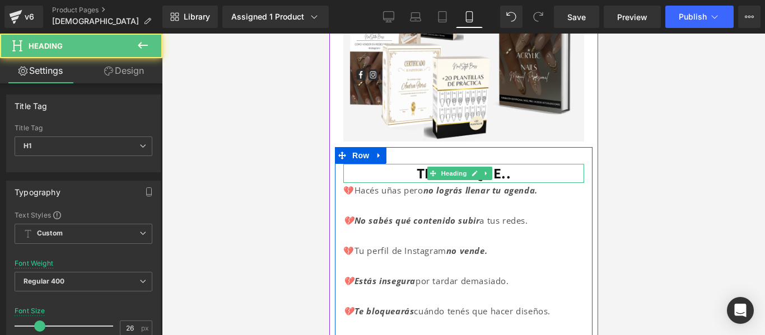
click at [416, 163] on font "TE PASA QUE.." at bounding box center [463, 172] width 95 height 19
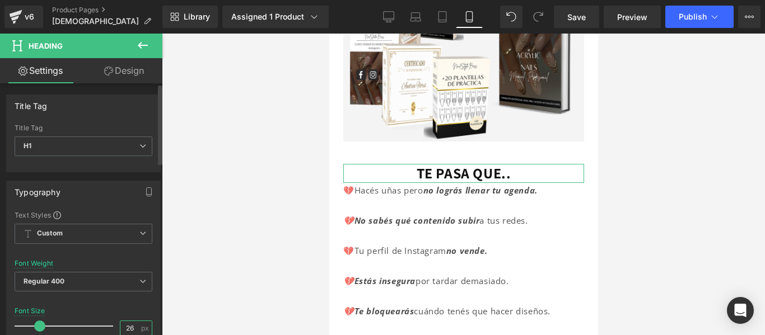
click at [125, 331] on input "26" at bounding box center [130, 328] width 20 height 14
type input "18"
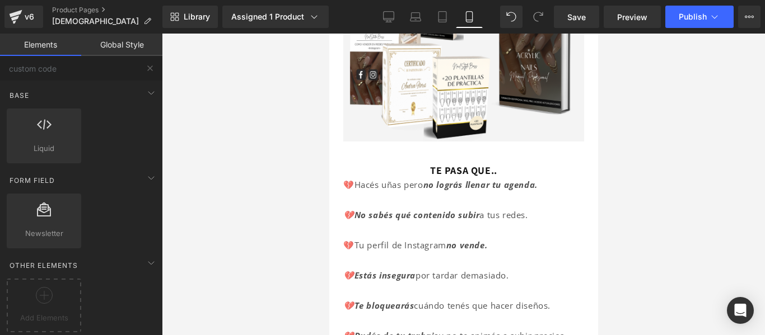
click at [625, 177] on div at bounding box center [463, 185] width 603 height 302
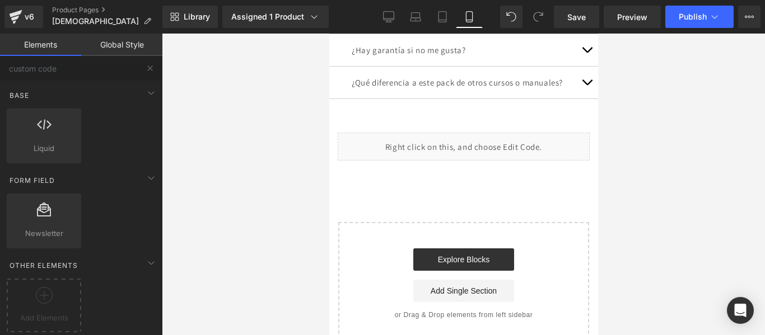
scroll to position [4719, 0]
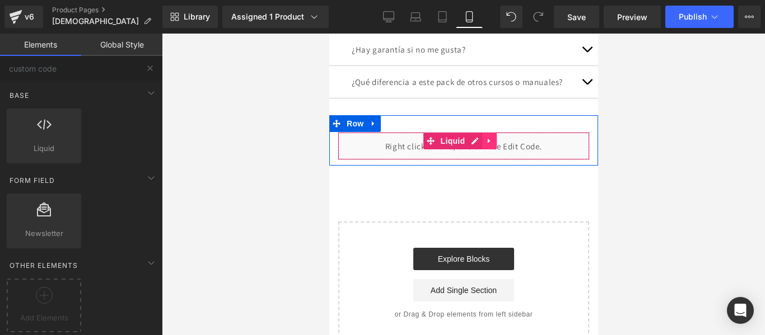
click at [490, 146] on icon at bounding box center [489, 141] width 8 height 8
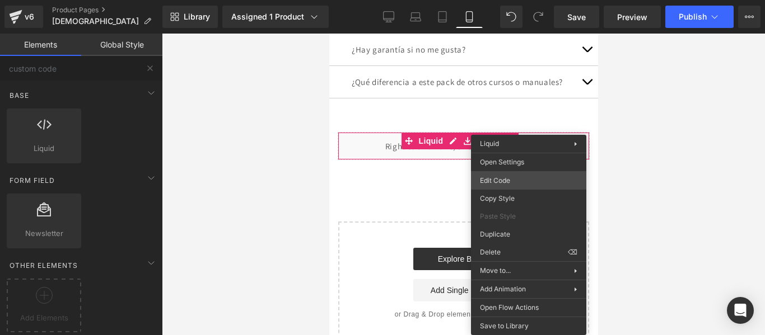
click at [515, 0] on div "Heading You are previewing how the will restyle your page. You can not edit Ele…" at bounding box center [382, 0] width 765 height 0
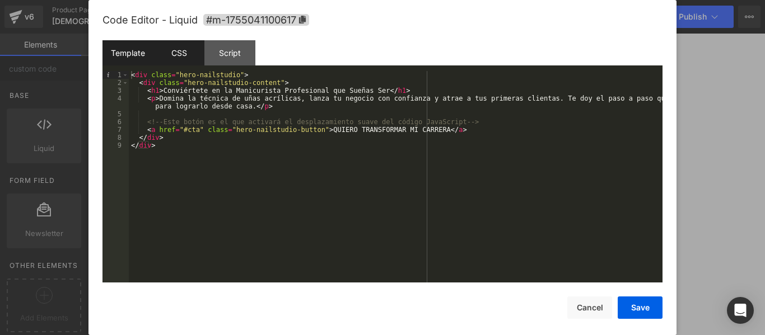
click at [176, 57] on div "CSS" at bounding box center [178, 52] width 51 height 25
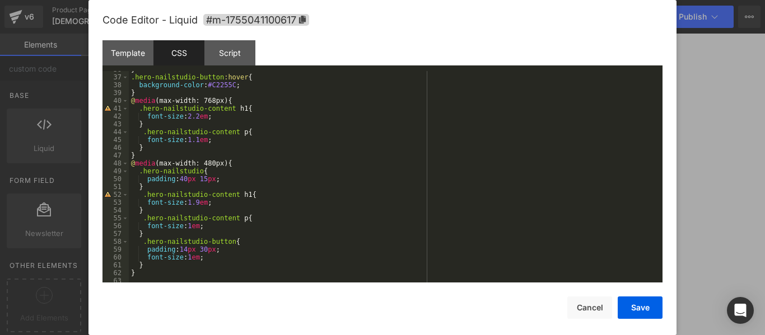
scroll to position [282, 0]
